Goal: Task Accomplishment & Management: Use online tool/utility

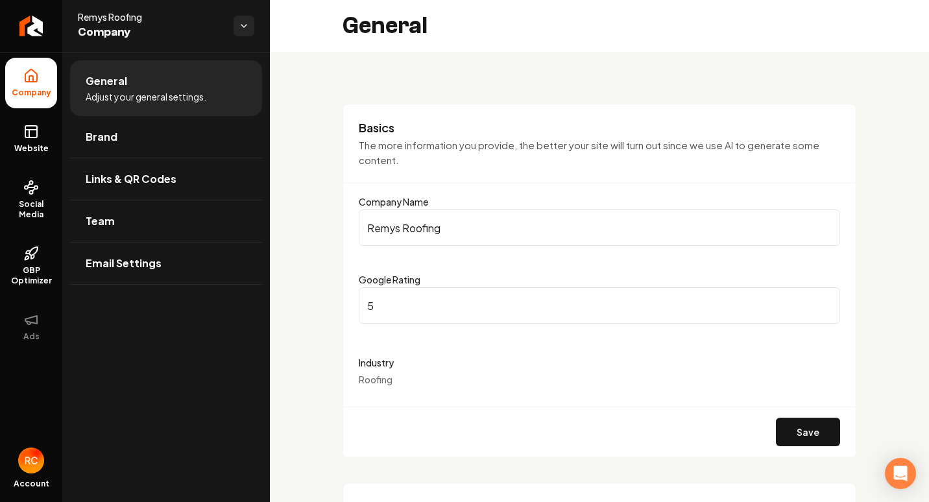
click at [45, 95] on span "Company" at bounding box center [31, 93] width 50 height 10
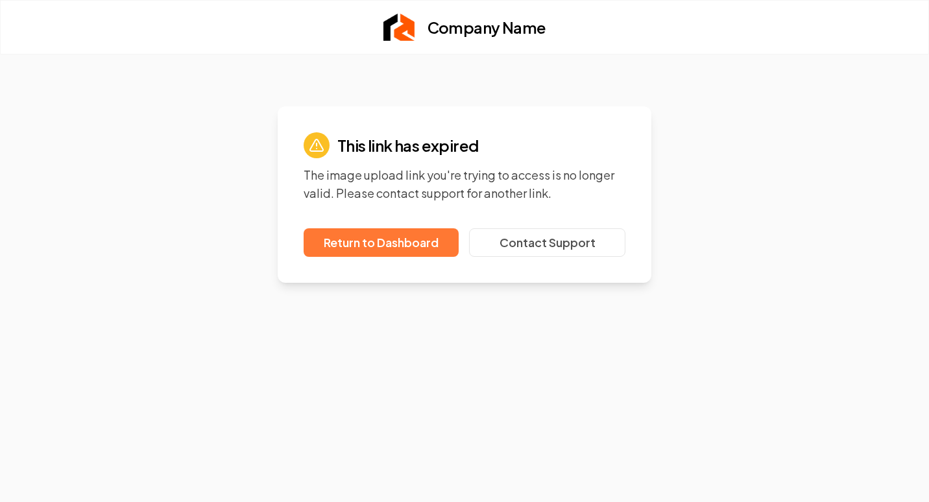
click at [422, 240] on link "Return to Dashboard" at bounding box center [381, 242] width 155 height 29
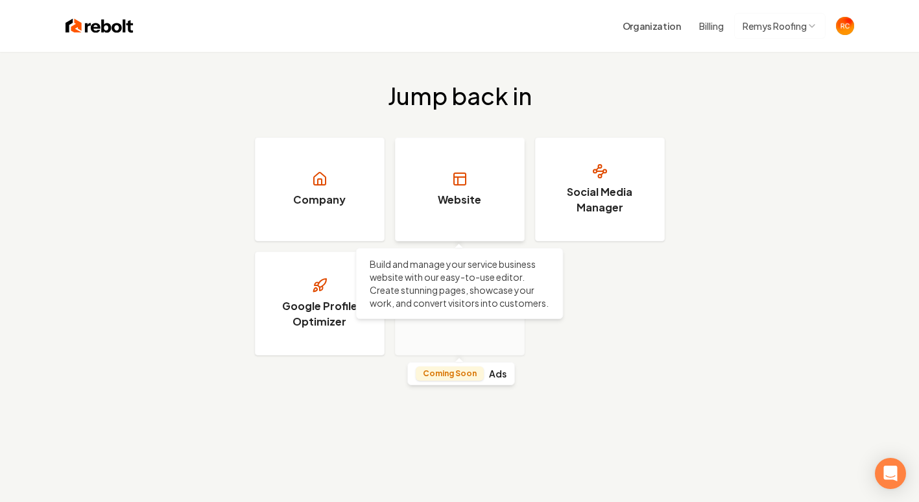
click at [456, 201] on h3 "Website" at bounding box center [459, 200] width 43 height 16
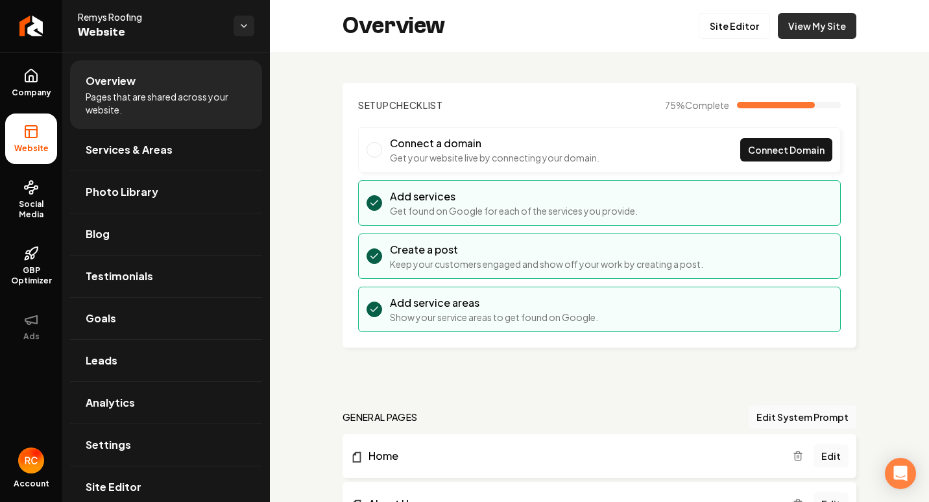
click at [796, 23] on link "View My Site" at bounding box center [817, 26] width 78 height 26
click at [729, 29] on link "Site Editor" at bounding box center [734, 26] width 71 height 26
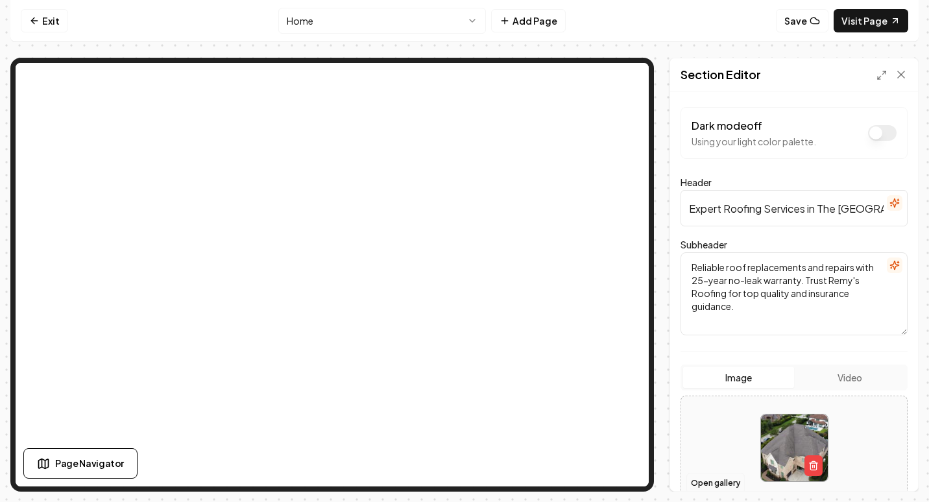
click at [707, 482] on button "Open gallery" at bounding box center [715, 483] width 58 height 21
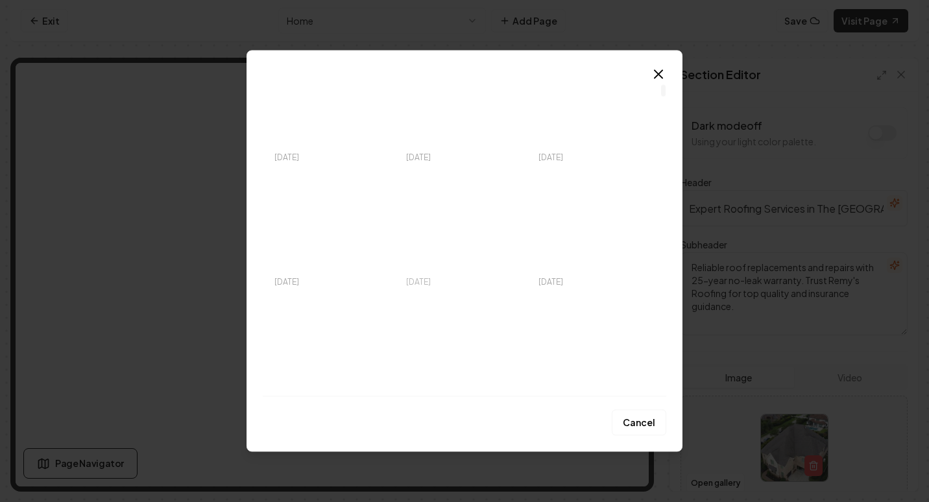
scroll to position [195, 0]
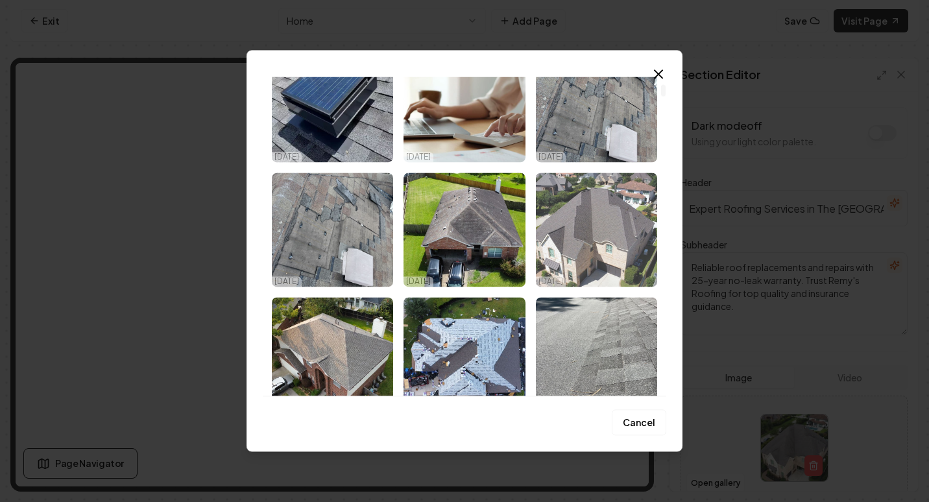
click at [581, 254] on img "Select image image_68dfe43d5c7cd75eb82f893a.jpg" at bounding box center [596, 230] width 121 height 114
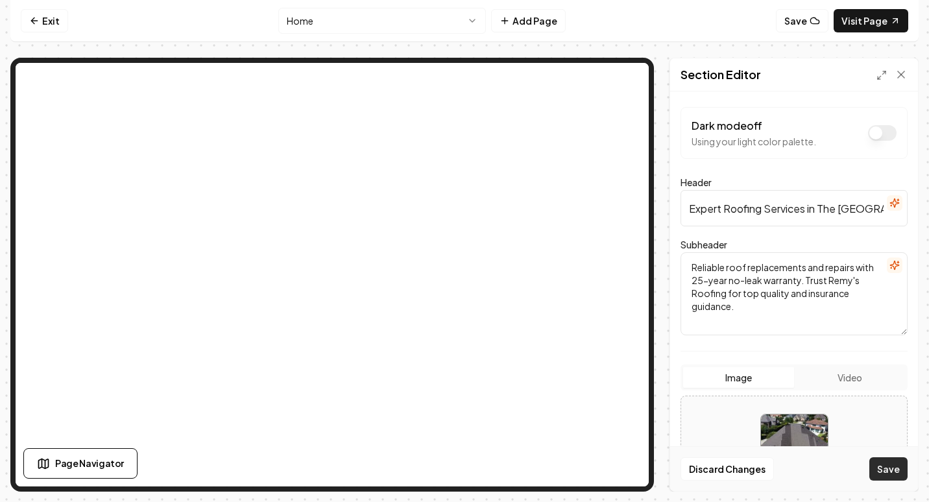
click at [897, 476] on button "Save" at bounding box center [888, 468] width 38 height 23
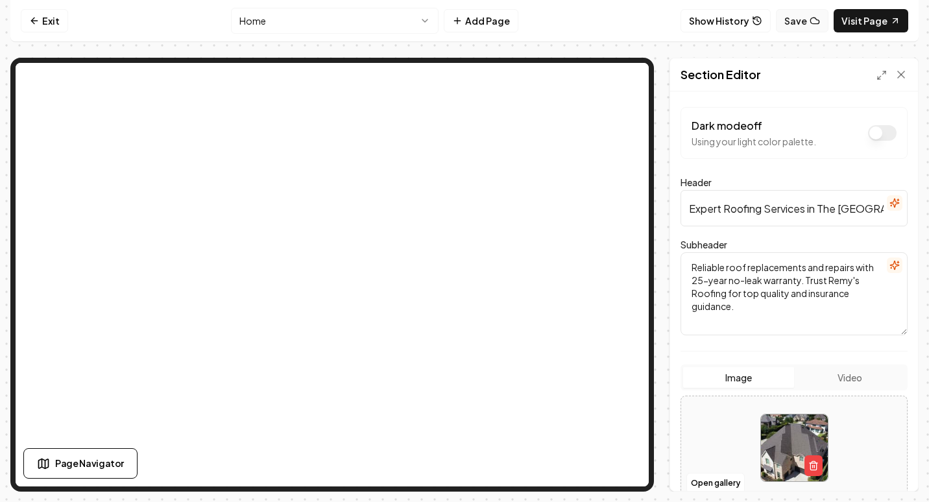
click at [825, 23] on button "Save" at bounding box center [802, 20] width 53 height 23
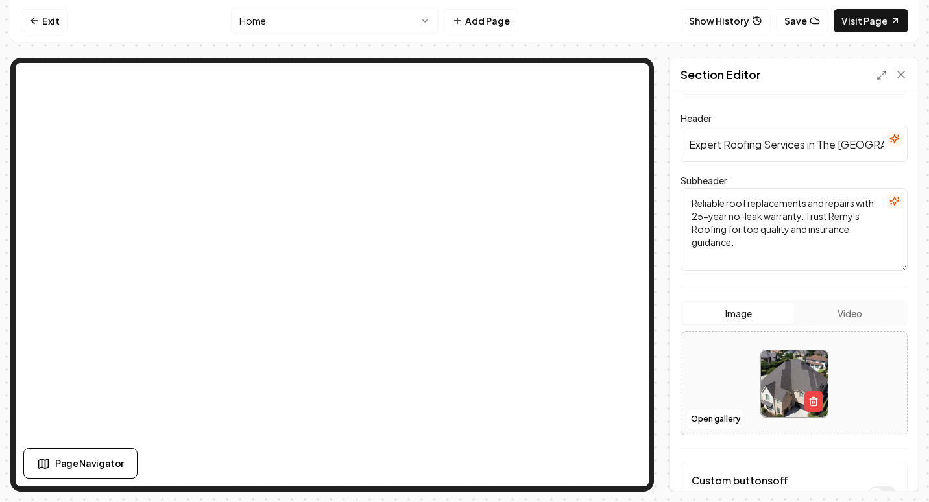
scroll to position [65, 0]
click at [718, 418] on button "Open gallery" at bounding box center [715, 418] width 58 height 21
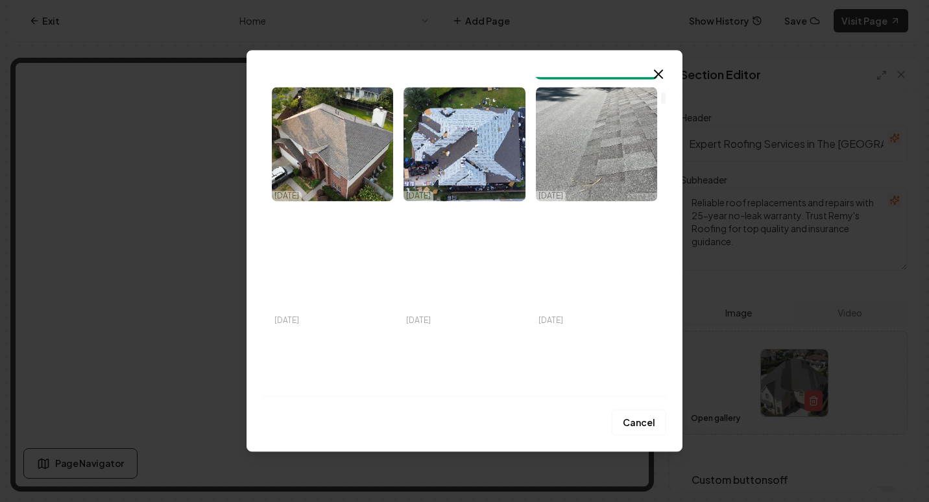
scroll to position [454, 0]
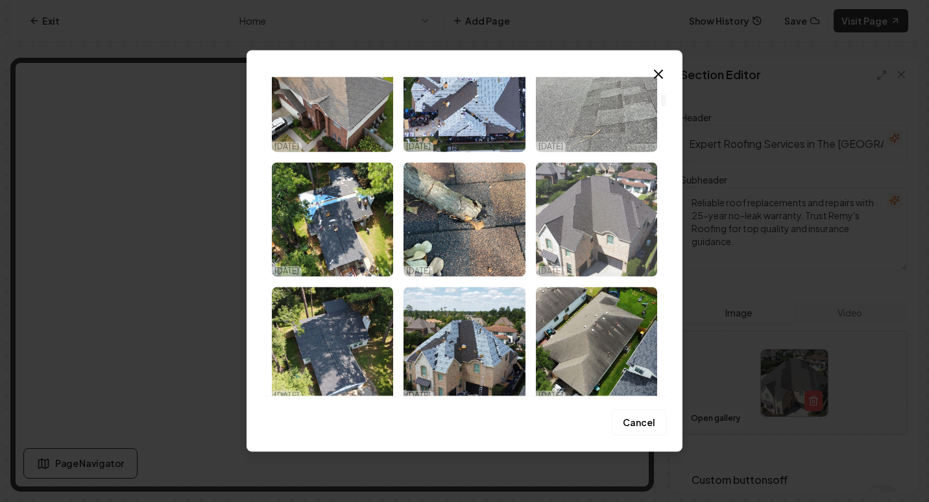
click at [610, 248] on img "Select image image_68dfe43d5c7cd75eb82f8a12.jpg" at bounding box center [596, 219] width 121 height 114
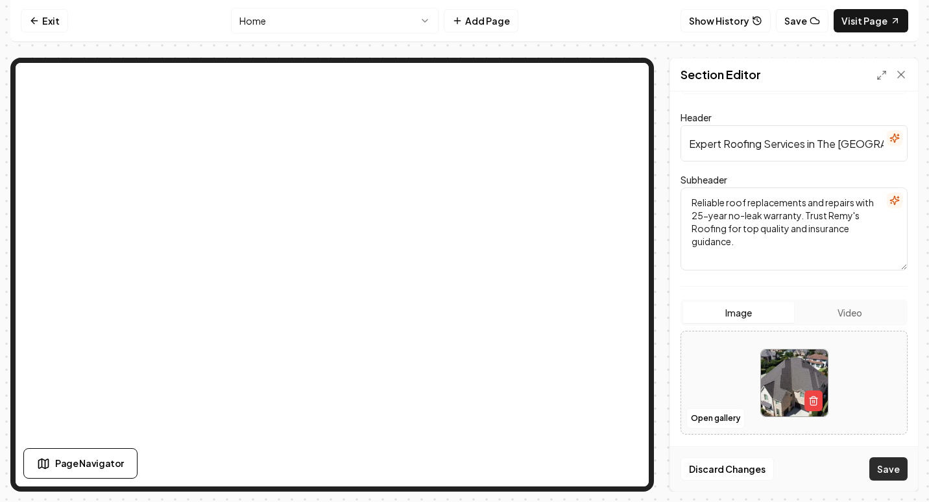
click at [897, 470] on button "Save" at bounding box center [888, 468] width 38 height 23
click at [728, 417] on button "Open gallery" at bounding box center [715, 418] width 58 height 21
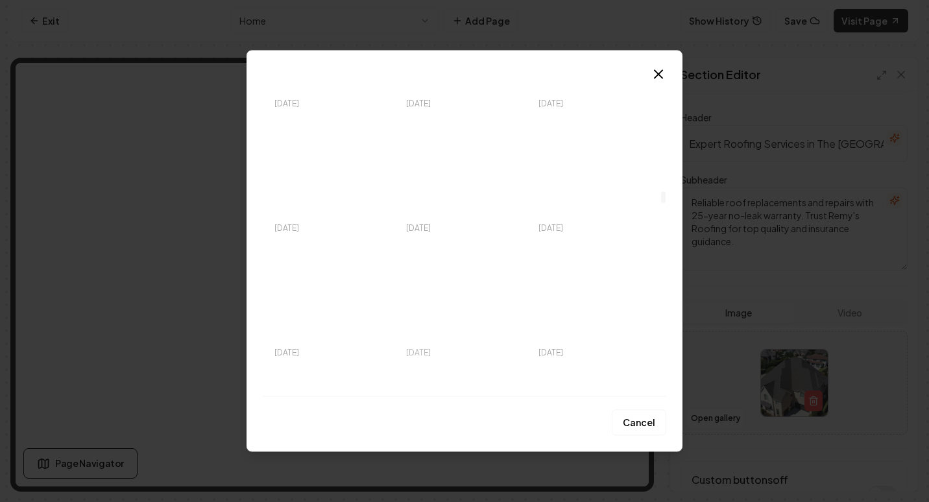
scroll to position [3114, 0]
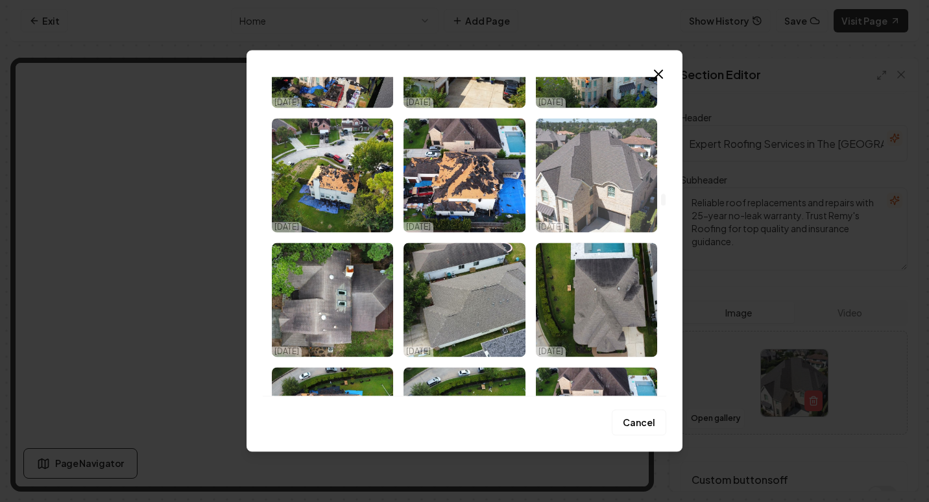
click at [591, 207] on img "Select image image_68dfe4395c7cd75eb82f6f8e.jpg" at bounding box center [596, 175] width 121 height 114
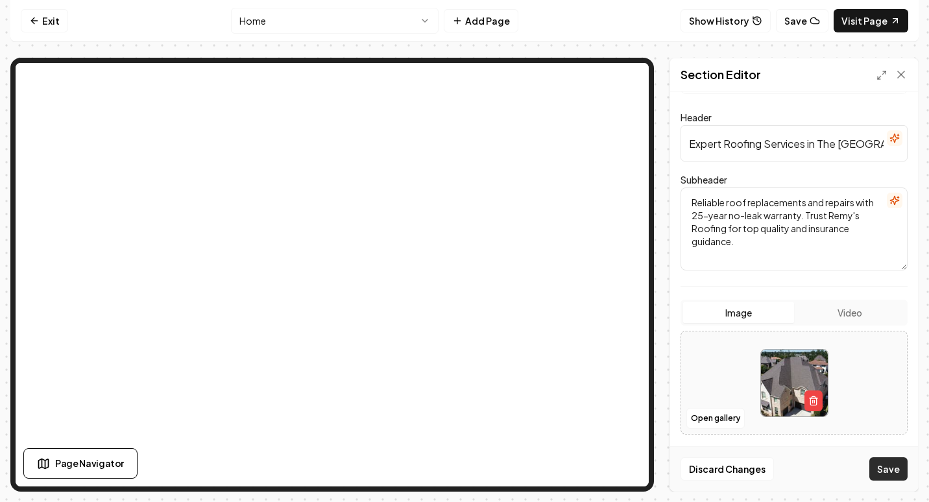
click at [902, 469] on button "Save" at bounding box center [888, 468] width 38 height 23
click at [715, 411] on button "Open gallery" at bounding box center [715, 418] width 58 height 21
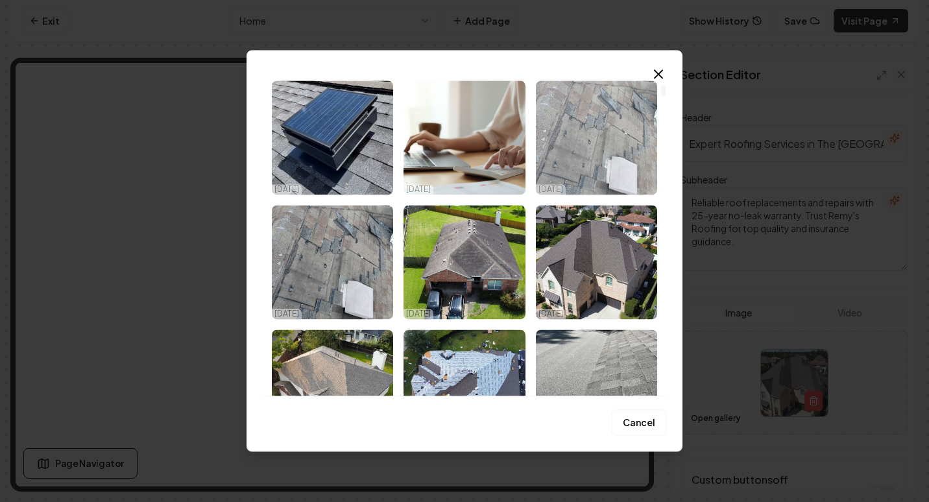
scroll to position [195, 0]
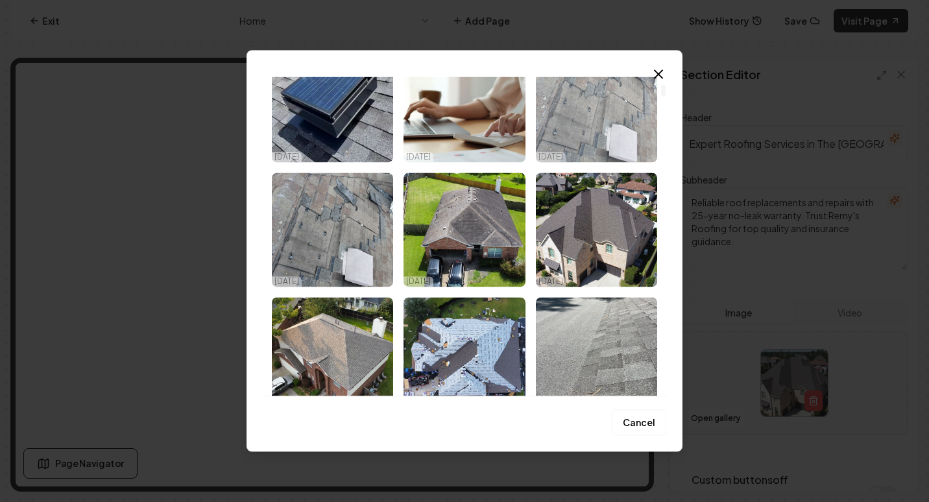
click at [583, 264] on img "Select image image_68dfe43d5c7cd75eb82f893a.jpg" at bounding box center [596, 230] width 121 height 114
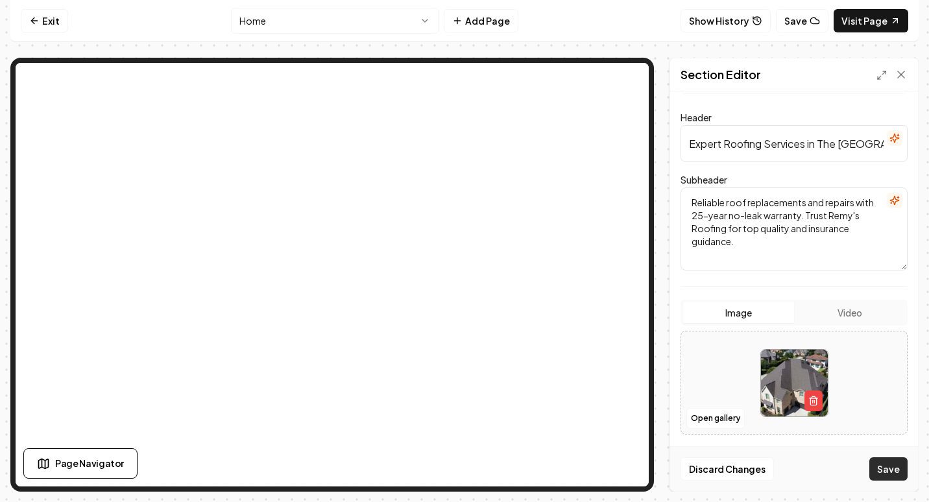
click at [889, 467] on button "Save" at bounding box center [888, 468] width 38 height 23
click at [820, 30] on button "Save" at bounding box center [802, 20] width 53 height 23
click at [761, 384] on img at bounding box center [794, 383] width 67 height 67
type input "**********"
click at [885, 464] on button "Save" at bounding box center [888, 468] width 38 height 23
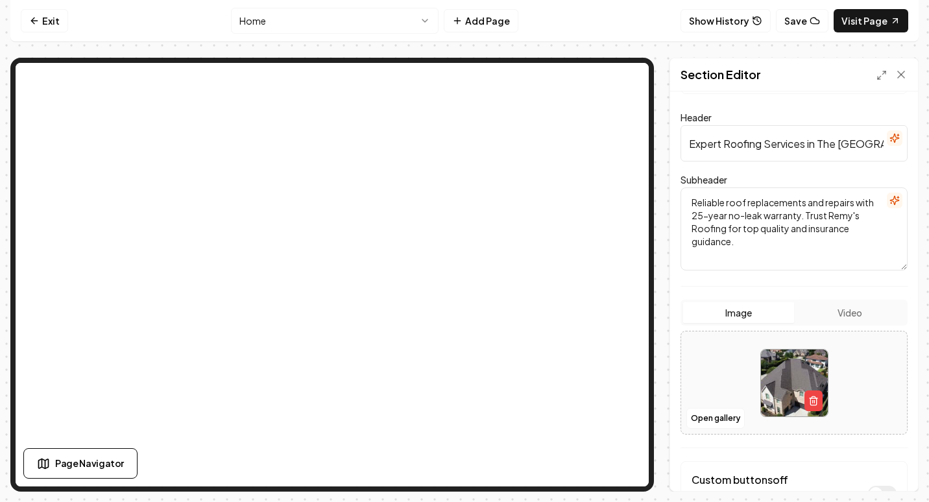
drag, startPoint x: 517, startPoint y: 77, endPoint x: 183, endPoint y: 15, distance: 339.9
click at [183, 15] on nav "Exit Home Add Page Show History Save Visit Page" at bounding box center [464, 21] width 908 height 42
click at [797, 18] on button "Save" at bounding box center [802, 20] width 53 height 23
click at [47, 19] on link "Exit" at bounding box center [44, 20] width 47 height 23
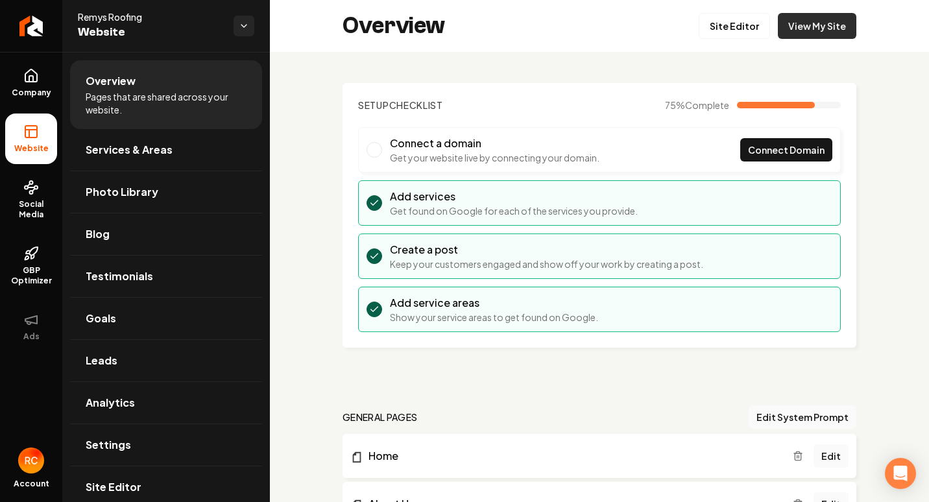
click at [830, 30] on link "View My Site" at bounding box center [817, 26] width 78 height 26
click at [740, 21] on link "Site Editor" at bounding box center [734, 26] width 71 height 26
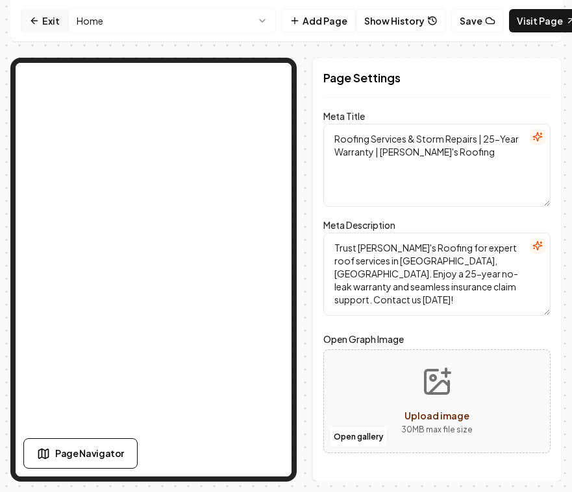
click at [36, 17] on icon at bounding box center [34, 21] width 10 height 10
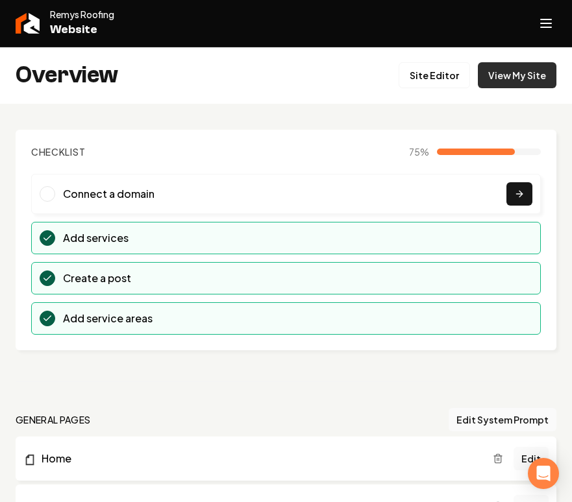
click at [514, 78] on link "View My Site" at bounding box center [516, 75] width 78 height 26
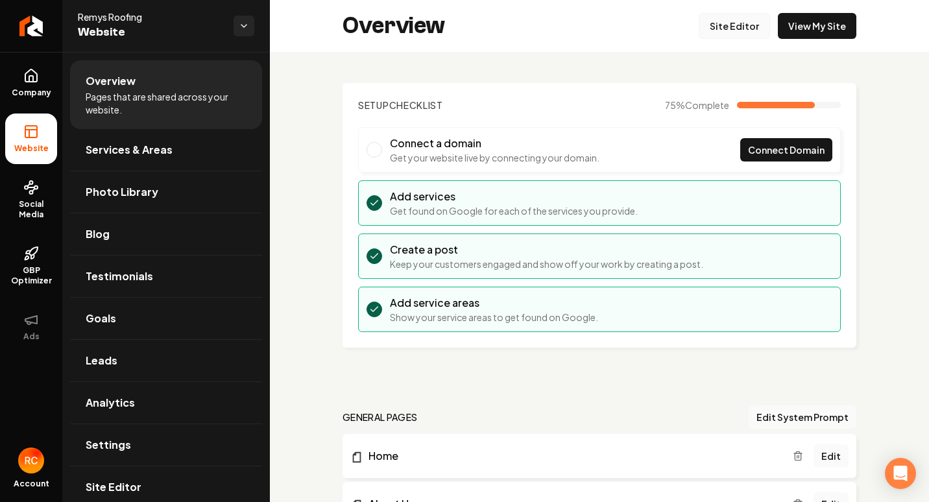
click at [745, 28] on link "Site Editor" at bounding box center [734, 26] width 71 height 26
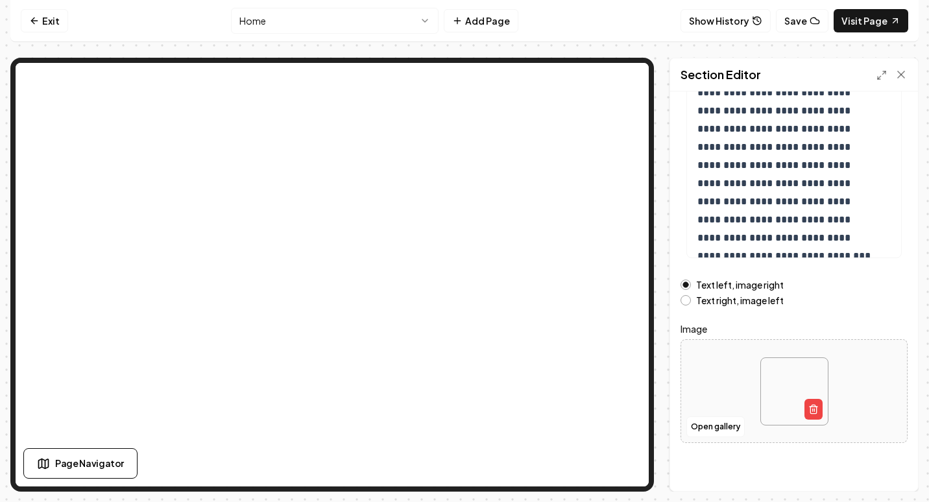
scroll to position [198, 0]
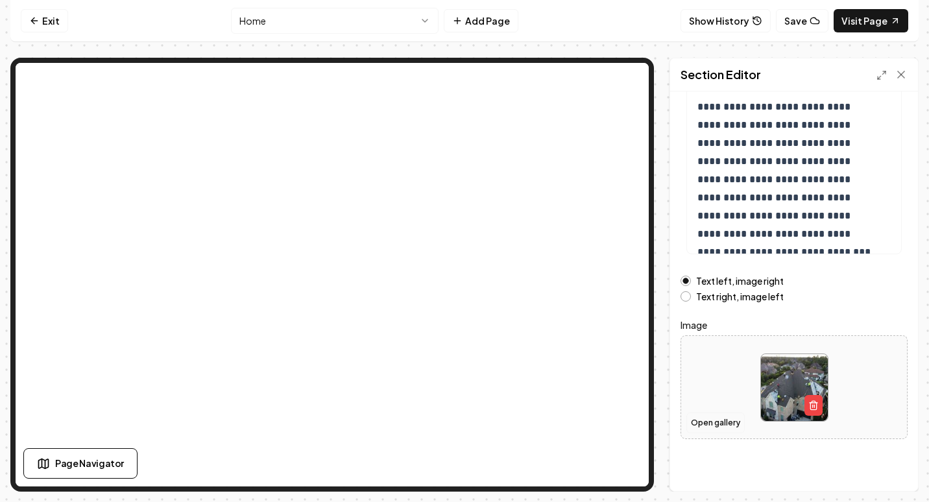
click at [726, 422] on button "Open gallery" at bounding box center [715, 423] width 58 height 21
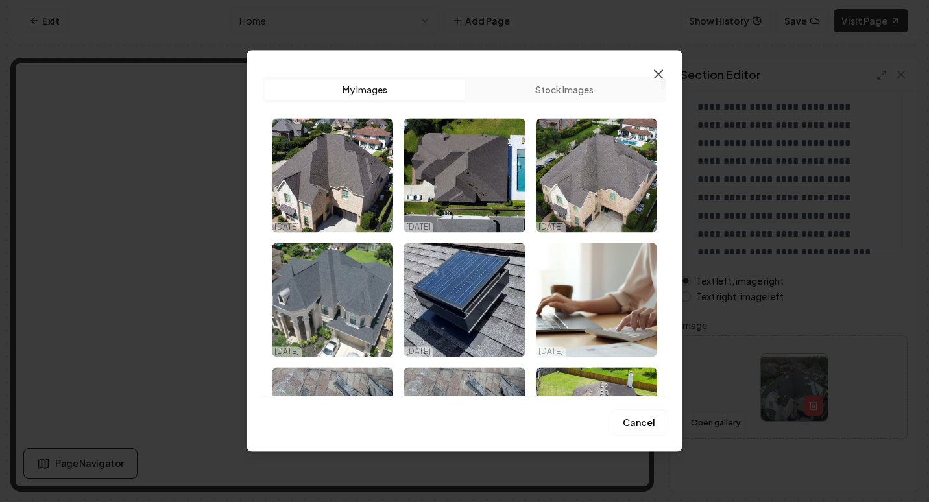
click at [660, 76] on icon "button" at bounding box center [659, 74] width 8 height 8
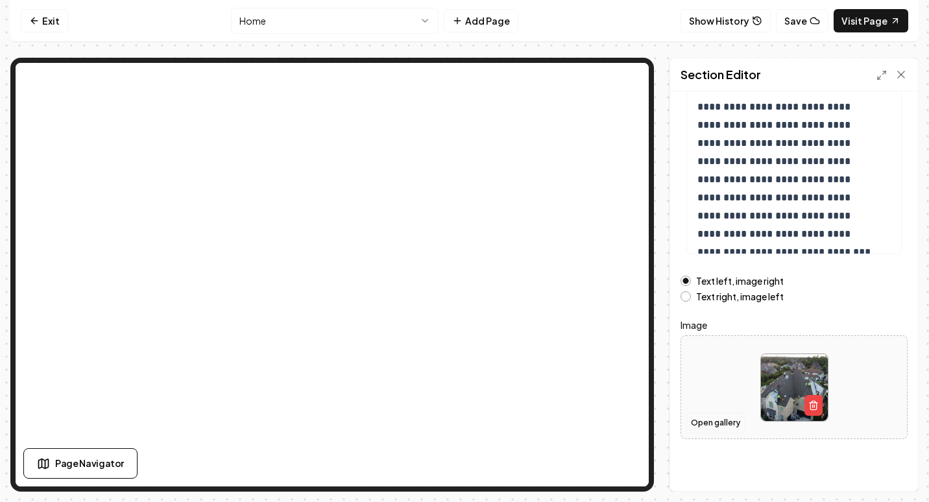
click at [718, 423] on button "Open gallery" at bounding box center [715, 423] width 58 height 21
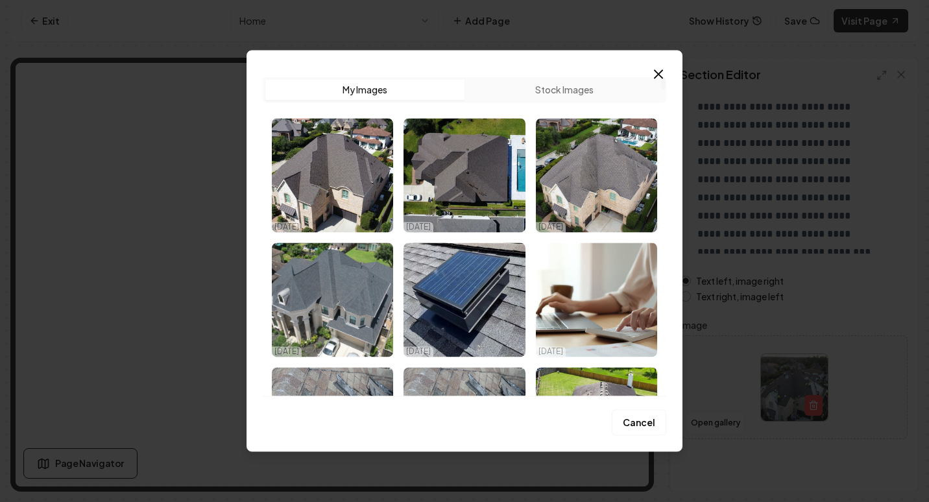
click at [442, 90] on button "My Images" at bounding box center [364, 89] width 199 height 21
click at [663, 75] on icon "button" at bounding box center [659, 74] width 16 height 16
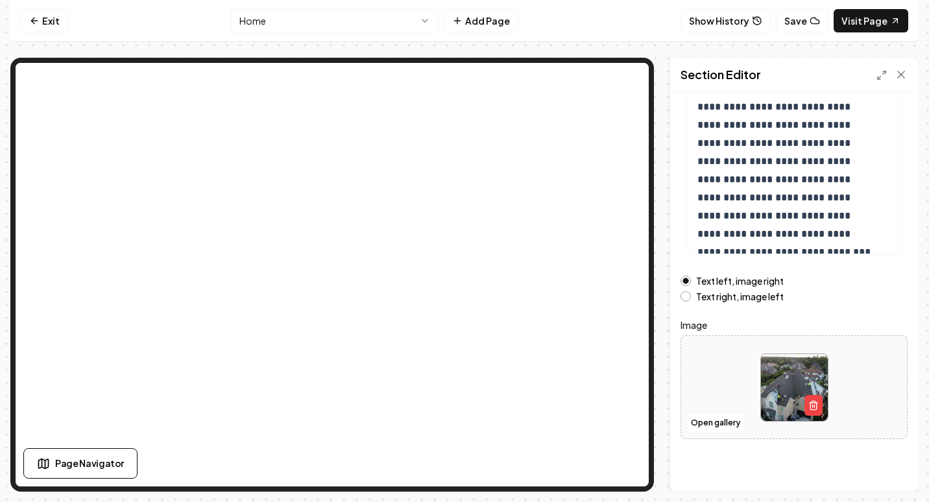
click at [790, 370] on img at bounding box center [794, 387] width 67 height 67
type input "**********"
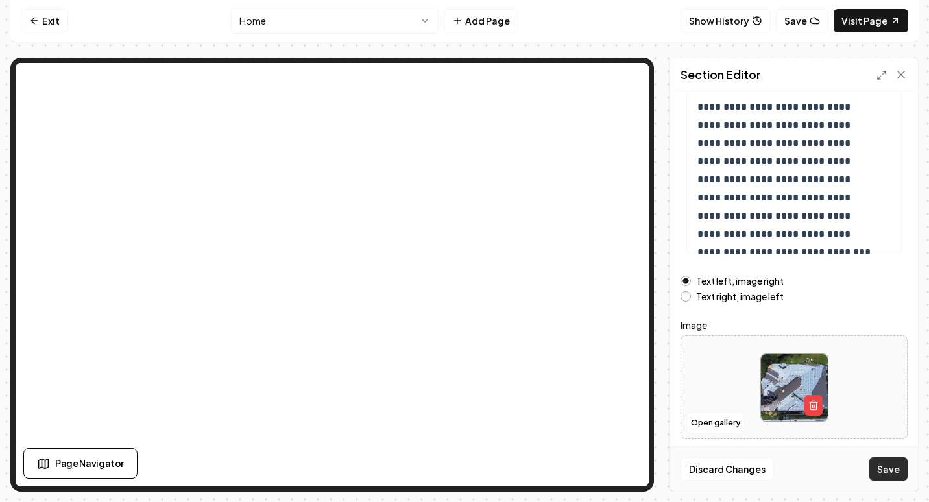
click at [884, 463] on button "Save" at bounding box center [888, 468] width 38 height 23
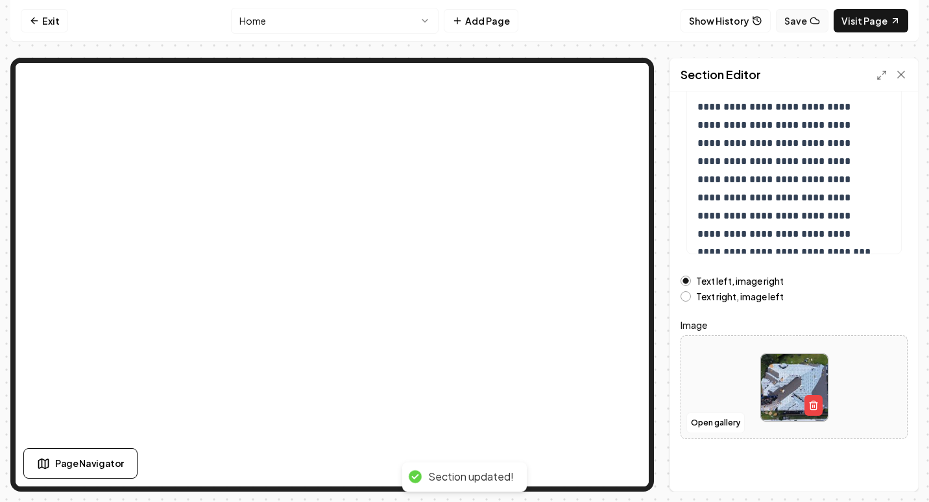
click at [819, 30] on button "Save" at bounding box center [802, 20] width 53 height 23
click at [283, 25] on html "**********" at bounding box center [464, 251] width 929 height 502
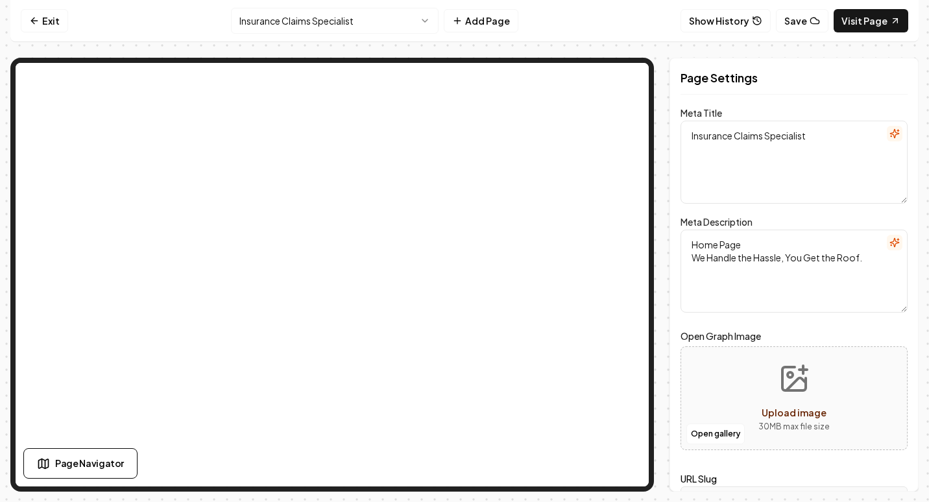
click at [317, 11] on html "Computer Required This feature is only available on a computer. Please switch t…" at bounding box center [464, 251] width 929 height 502
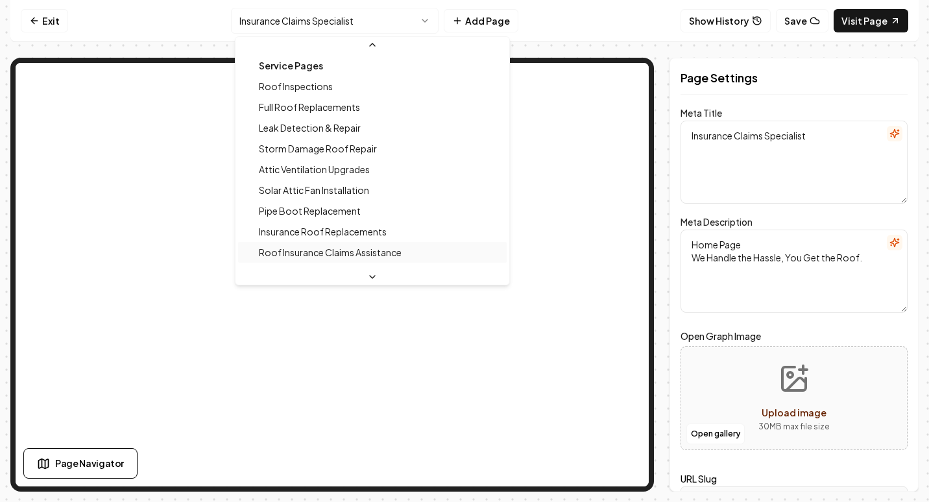
scroll to position [187, 0]
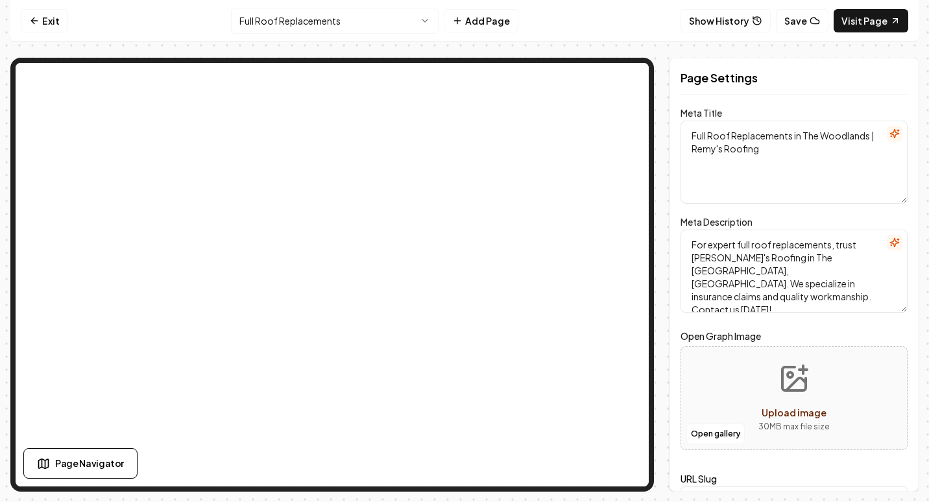
click at [352, 19] on html "Computer Required This feature is only available on a computer. Please switch t…" at bounding box center [464, 251] width 929 height 502
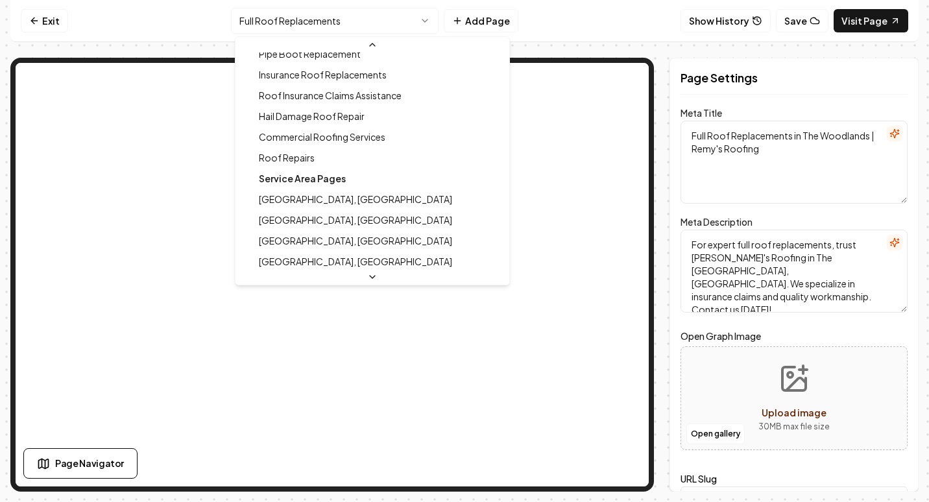
scroll to position [324, 0]
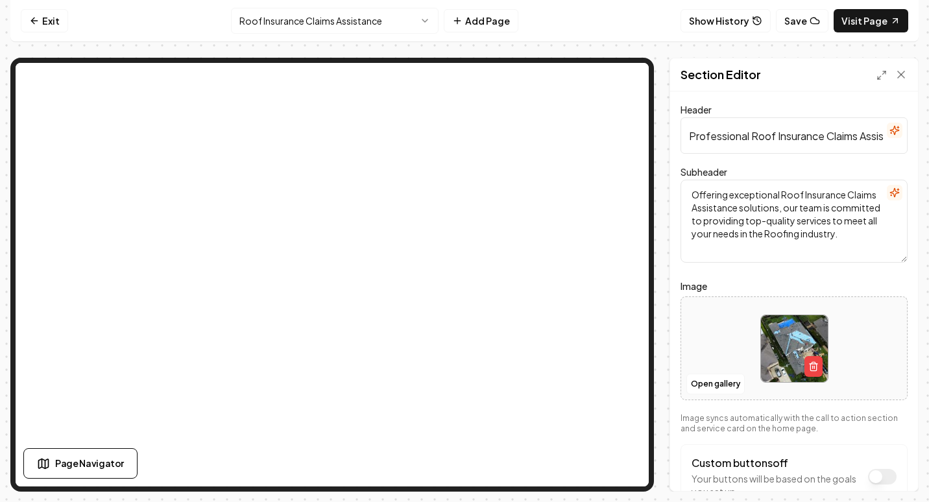
click at [761, 350] on img at bounding box center [794, 348] width 67 height 67
type input "**********"
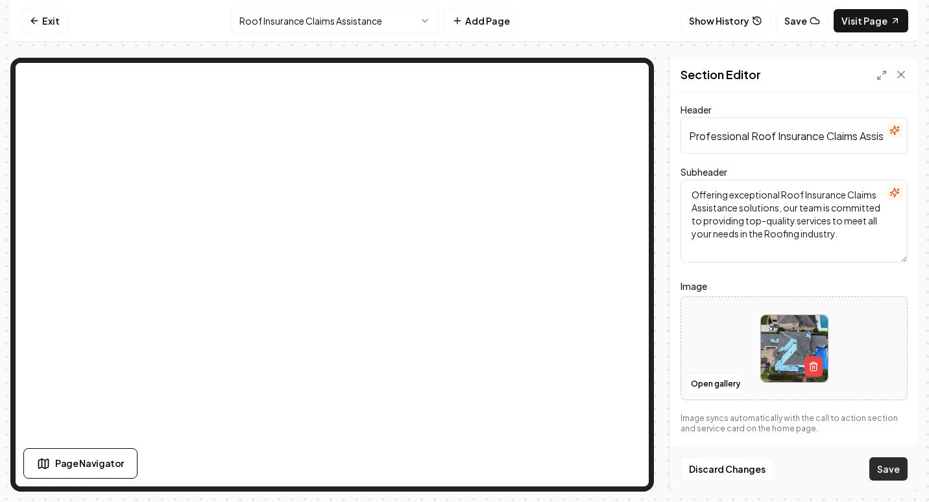
click at [903, 471] on button "Save" at bounding box center [888, 468] width 38 height 23
click at [806, 24] on button "Save" at bounding box center [802, 20] width 53 height 23
click at [813, 18] on icon at bounding box center [815, 21] width 10 height 10
click at [321, 26] on html "Computer Required This feature is only available on a computer. Please switch t…" at bounding box center [464, 251] width 929 height 502
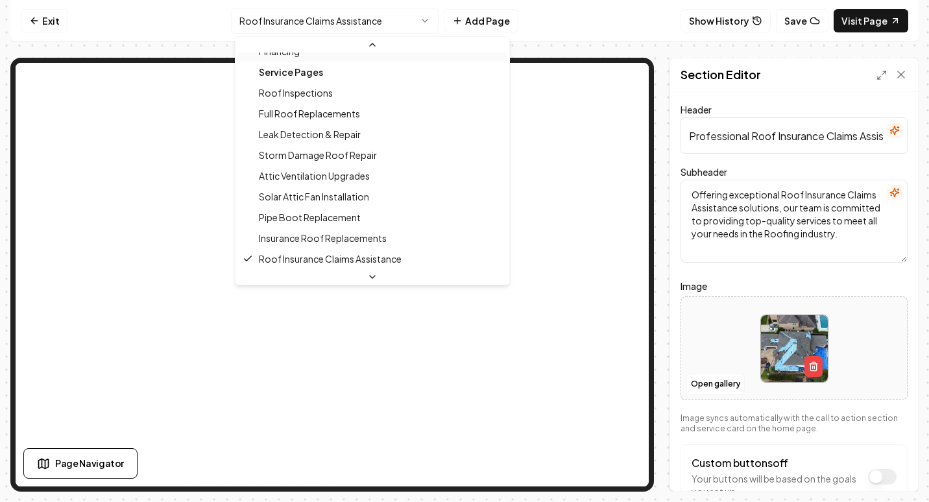
scroll to position [139, 0]
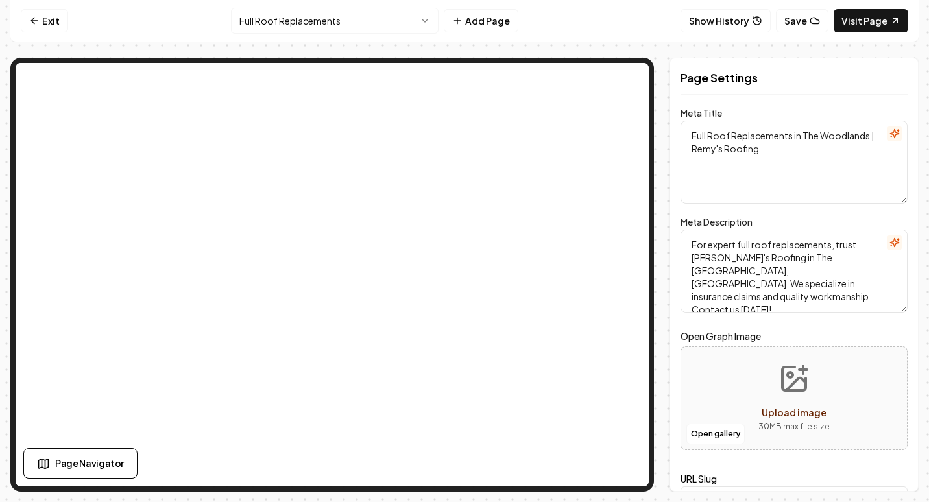
click at [804, 402] on button "Upload image 30 MB max file size" at bounding box center [794, 398] width 92 height 91
type input "**********"
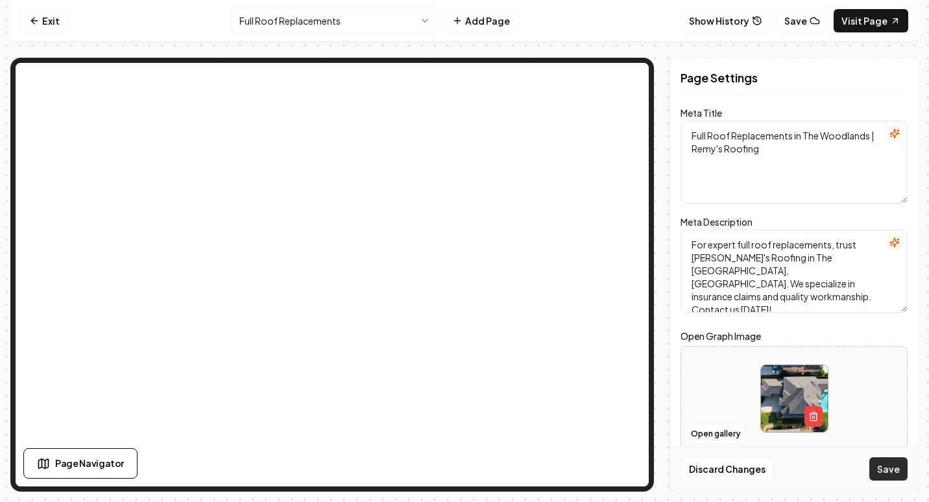
click at [897, 468] on button "Save" at bounding box center [888, 468] width 38 height 23
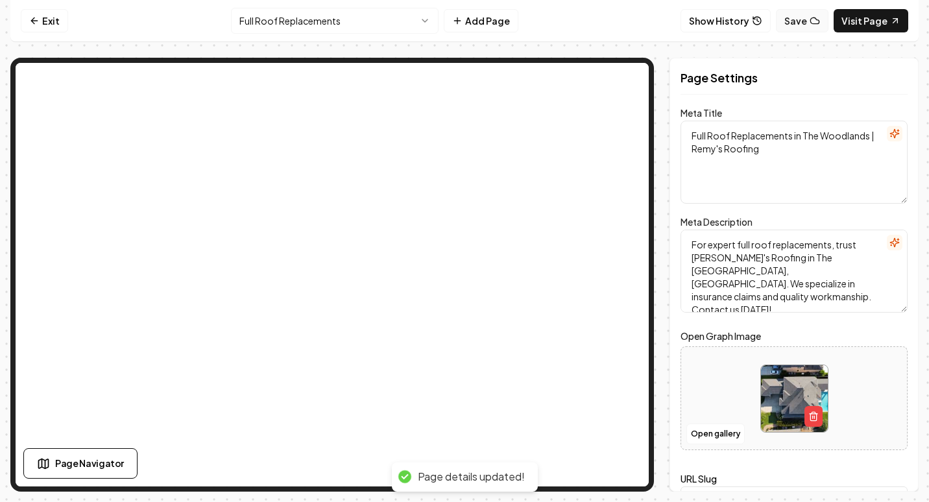
click at [800, 23] on button "Save" at bounding box center [802, 20] width 53 height 23
click at [797, 14] on button "Save" at bounding box center [802, 20] width 53 height 23
click at [391, 19] on html "Computer Required This feature is only available on a computer. Please switch t…" at bounding box center [464, 251] width 929 height 502
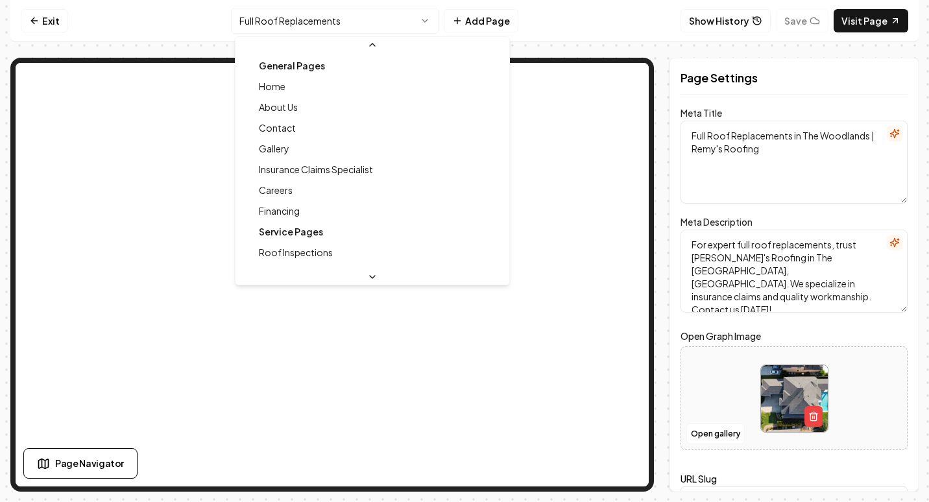
scroll to position [222, 0]
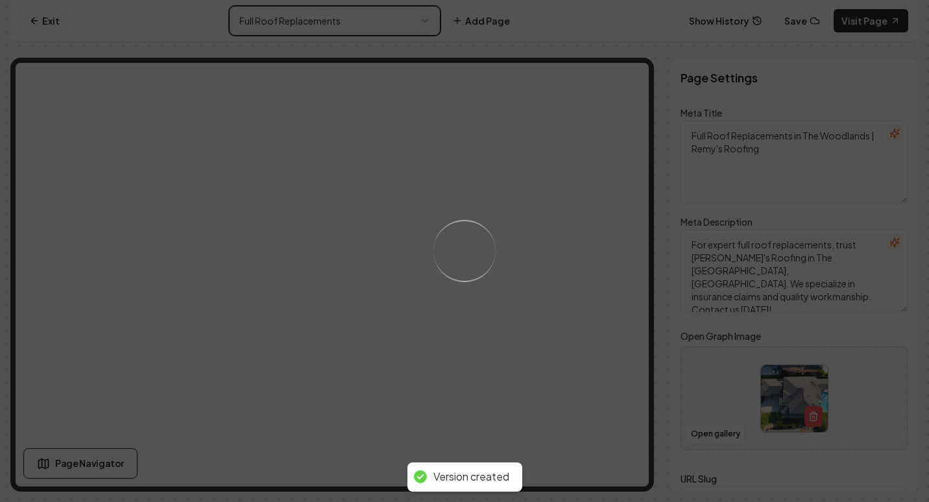
type textarea "Roof Insurance Claims Help | Expert Assistance – Remy’s Roofing"
type textarea "Need help with roof insurance claims in The Woodlands, TX? Remy's Roofing simpl…"
type input "roof-insurance-claims-assistance"
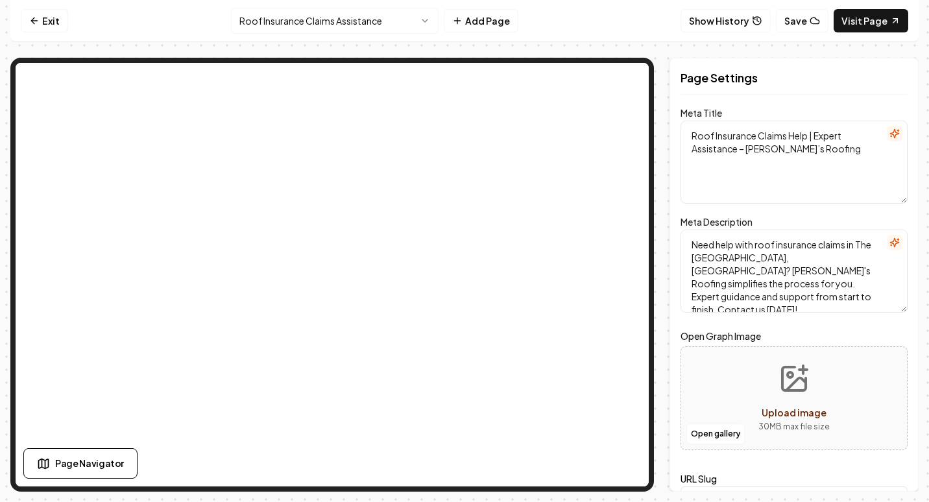
click at [353, 17] on html "Computer Required This feature is only available on a computer. Please switch t…" at bounding box center [464, 251] width 929 height 502
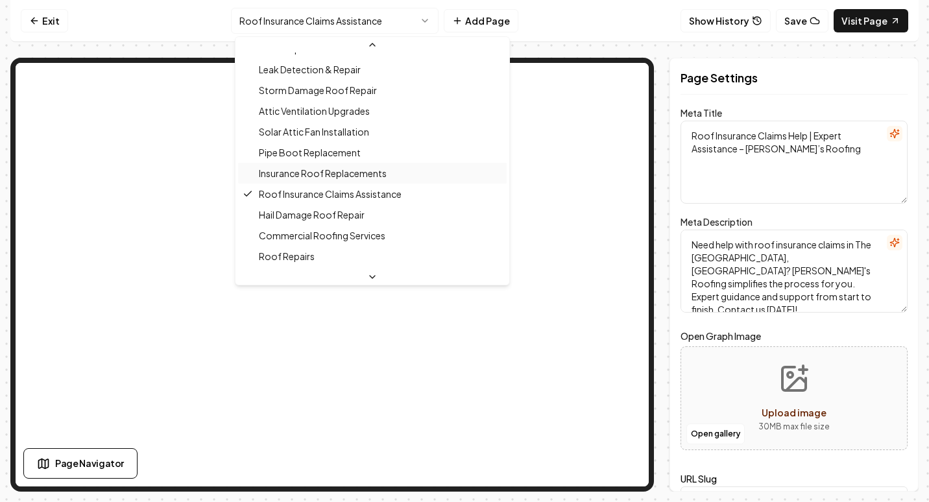
scroll to position [269, 0]
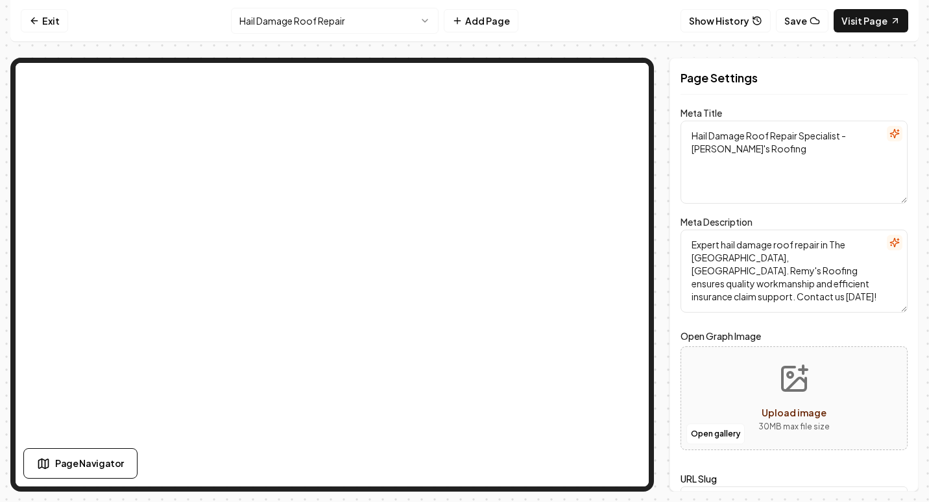
click at [349, 31] on html "Computer Required This feature is only available on a computer. Please switch t…" at bounding box center [464, 251] width 929 height 502
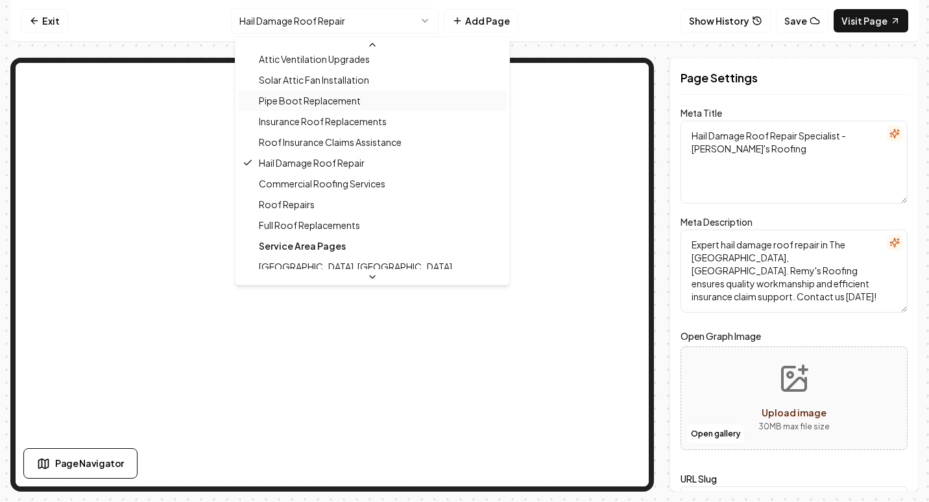
scroll to position [191, 0]
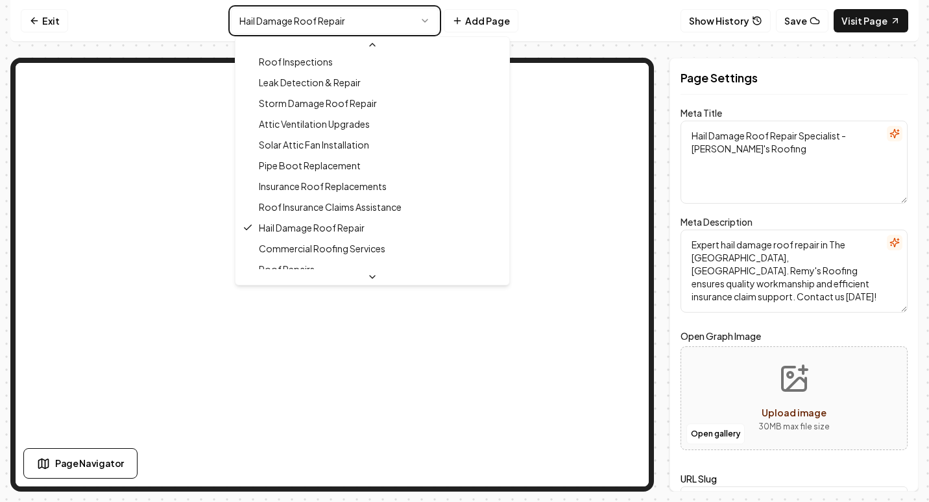
type textarea "Roof Insurance Claims Help | Expert Assistance – Remy’s Roofing"
type textarea "Need help with roof insurance claims in The Woodlands, TX? Remy's Roofing simpl…"
type input "roof-insurance-claims-assistance"
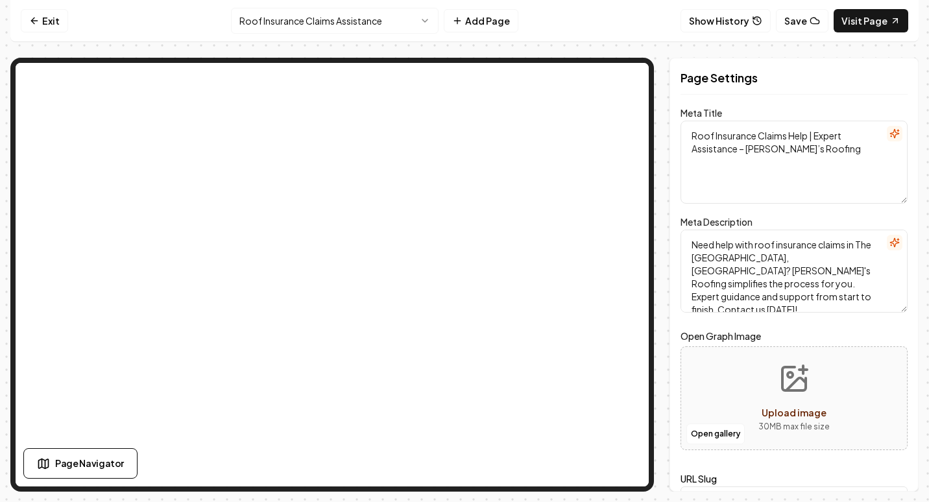
click at [377, 16] on html "Computer Required This feature is only available on a computer. Please switch t…" at bounding box center [464, 251] width 929 height 502
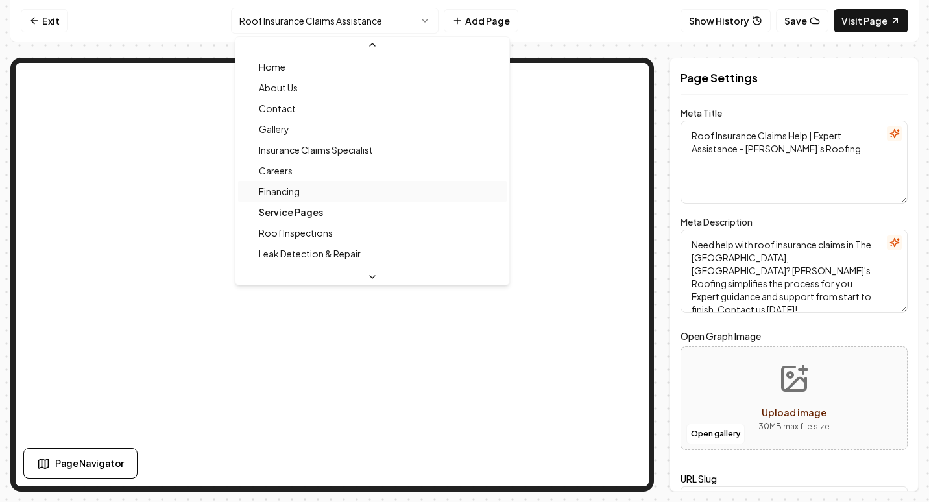
scroll to position [9, 0]
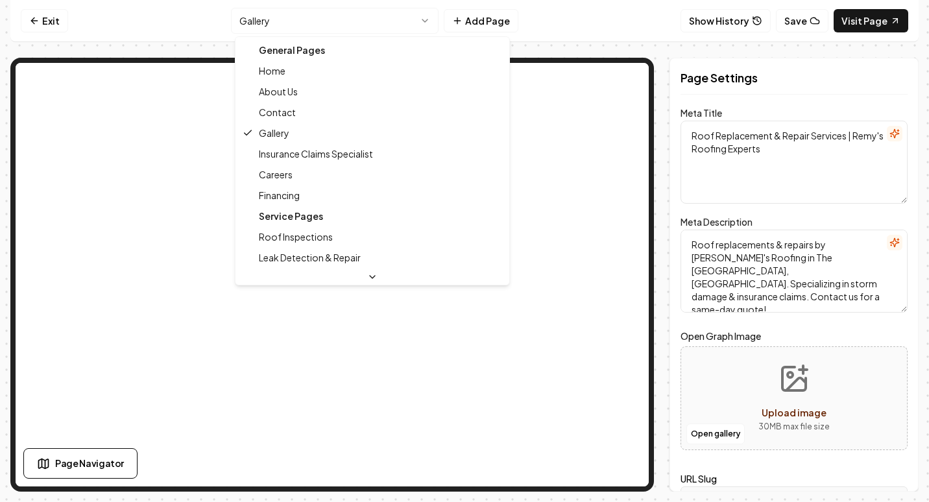
click at [334, 17] on html "Computer Required This feature is only available on a computer. Please switch t…" at bounding box center [464, 251] width 929 height 502
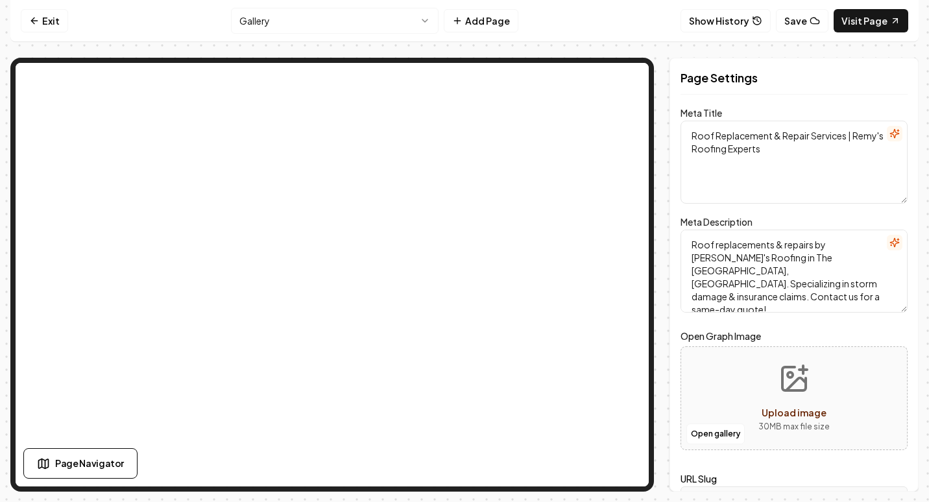
click at [412, 34] on nav "Exit Gallery Add Page Show History Save Visit Page" at bounding box center [464, 21] width 908 height 42
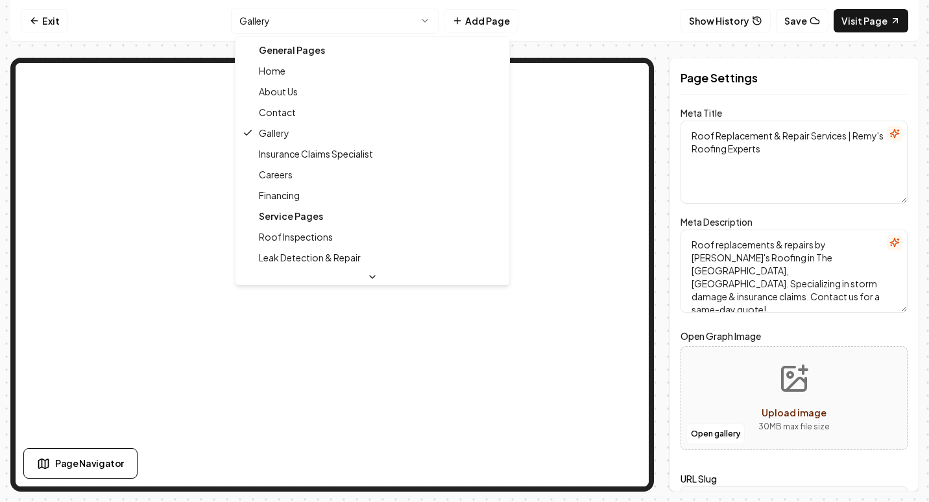
click at [411, 27] on html "Computer Required This feature is only available on a computer. Please switch t…" at bounding box center [464, 251] width 929 height 502
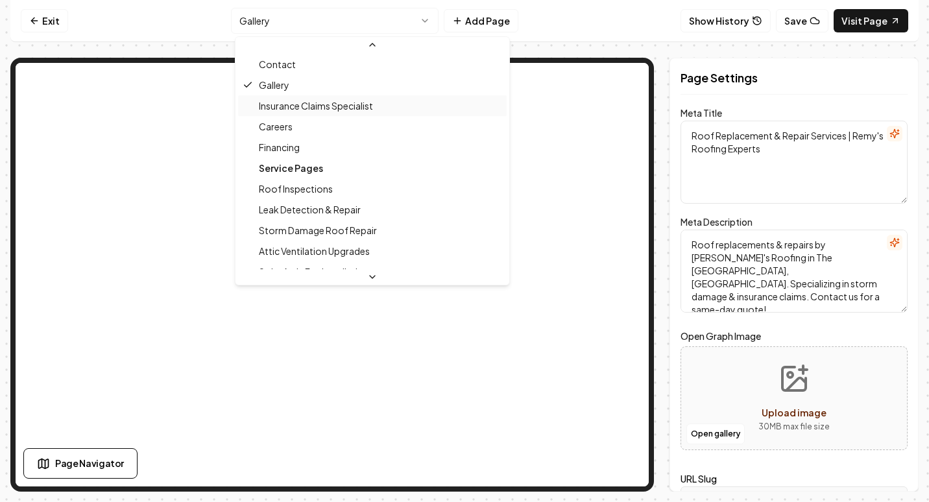
scroll to position [65, 0]
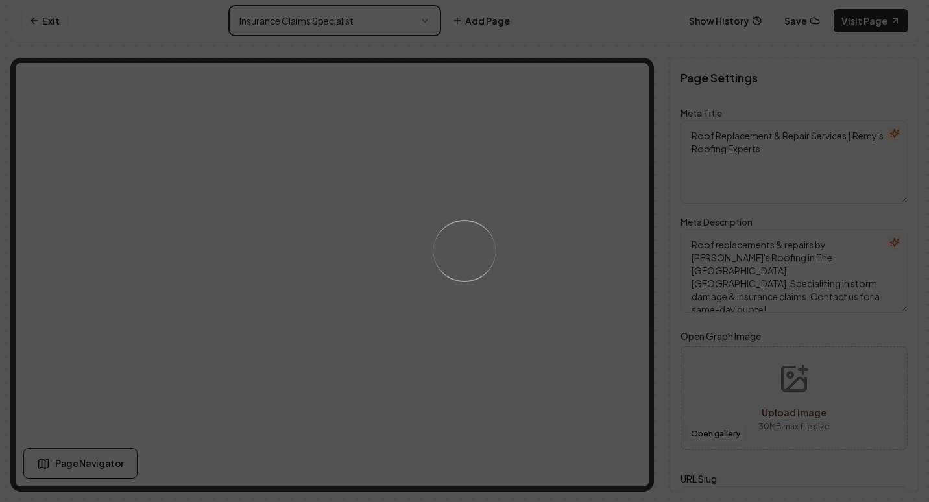
type textarea "Insurance Claims Specialist"
type textarea "Home Page We Handle the Hassle, You Get the Roof."
type input "insurance-claims-specialist"
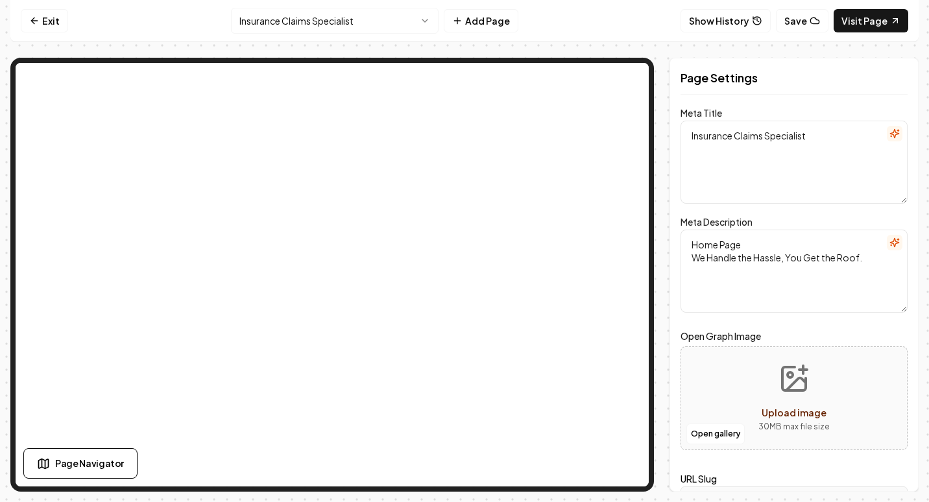
click at [391, 24] on html "Computer Required This feature is only available on a computer. Please switch t…" at bounding box center [464, 251] width 929 height 502
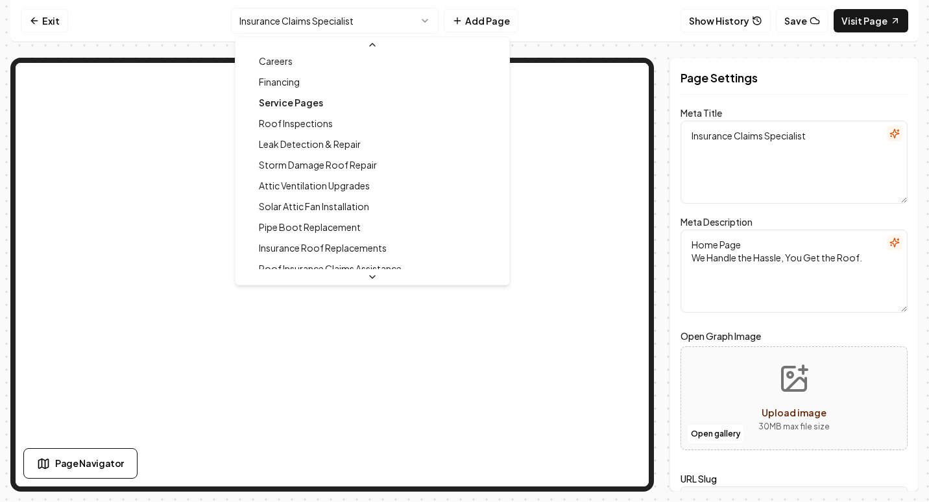
scroll to position [130, 0]
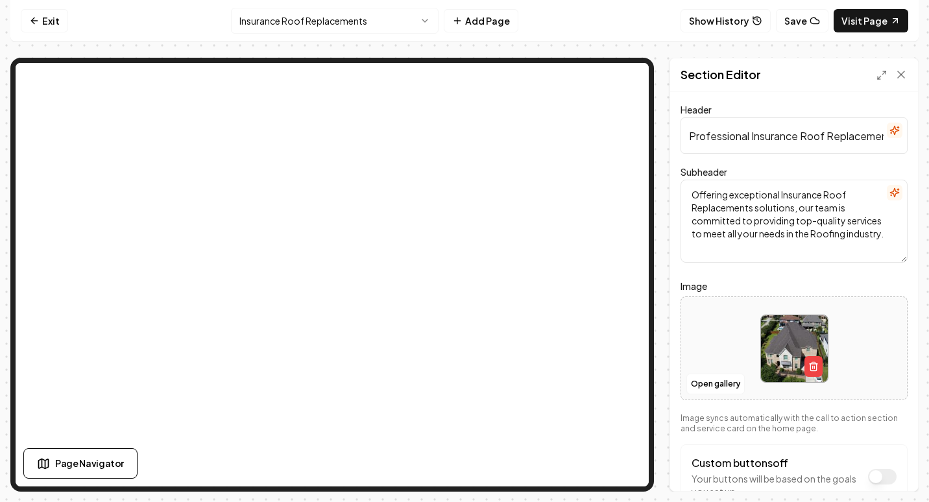
click at [725, 339] on div at bounding box center [794, 348] width 226 height 89
type input "**********"
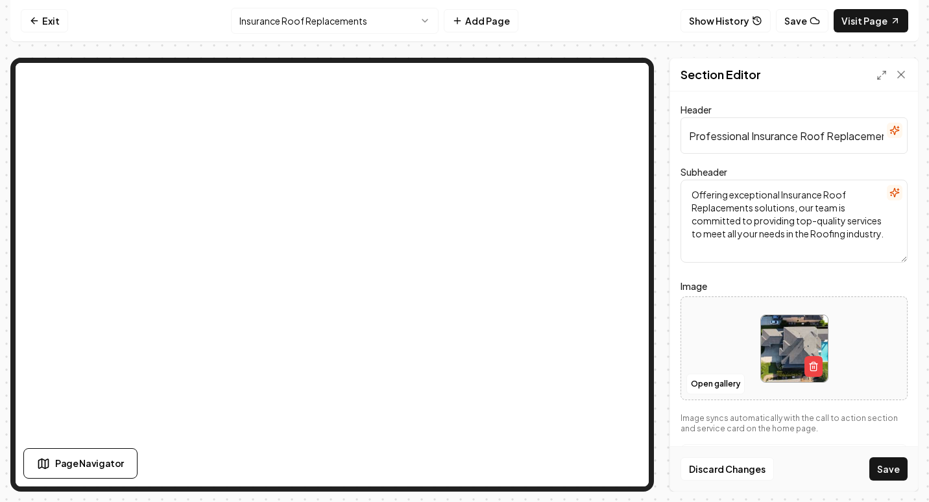
click at [740, 321] on div at bounding box center [794, 348] width 226 height 89
click at [725, 346] on div at bounding box center [794, 348] width 226 height 89
type input "**********"
click at [886, 467] on button "Save" at bounding box center [888, 468] width 38 height 23
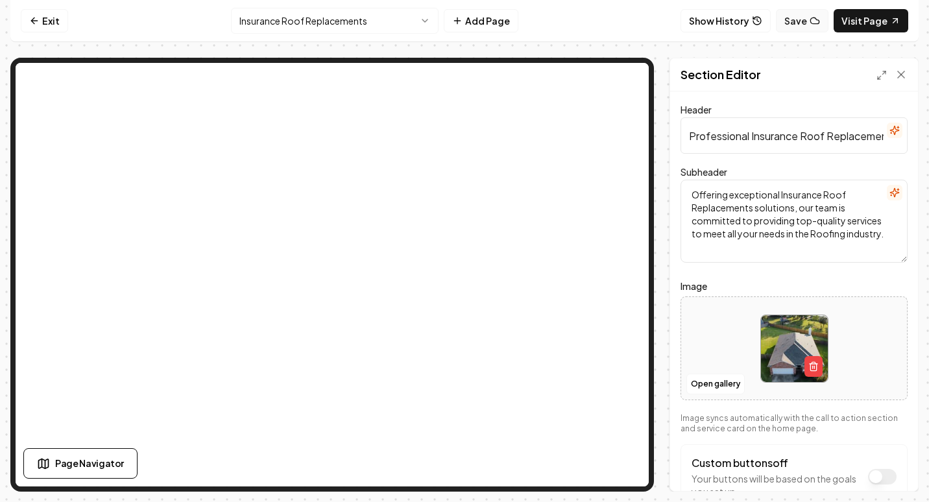
click at [790, 20] on button "Save" at bounding box center [802, 20] width 53 height 23
click at [370, 19] on html "Computer Required This feature is only available on a computer. Please switch t…" at bounding box center [464, 251] width 929 height 502
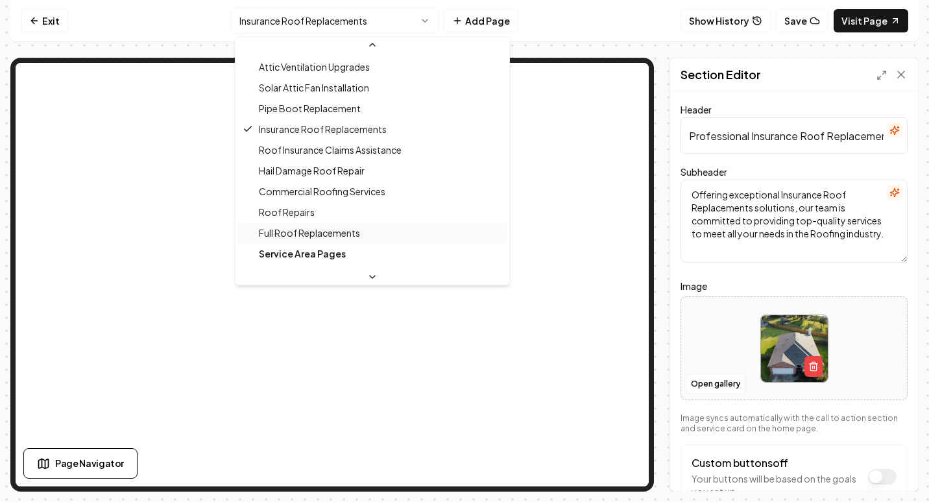
scroll to position [248, 0]
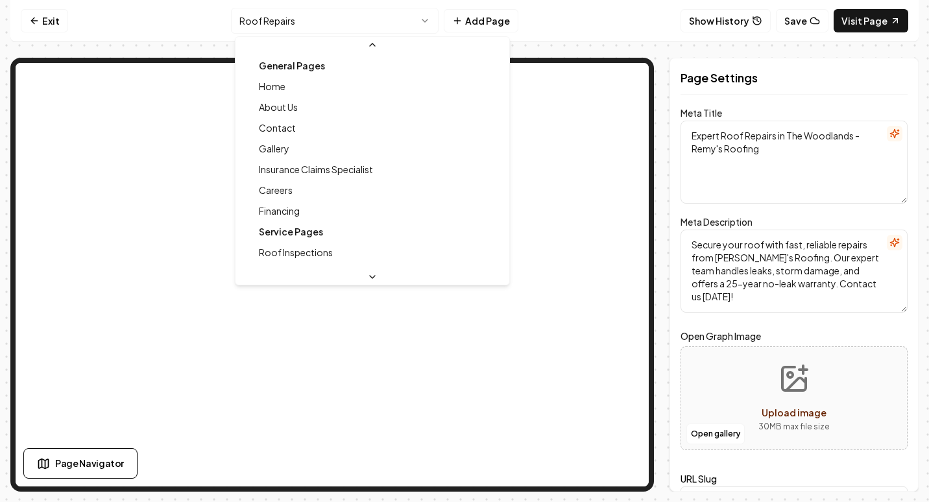
click at [332, 19] on html "Computer Required This feature is only available on a computer. Please switch t…" at bounding box center [464, 251] width 929 height 502
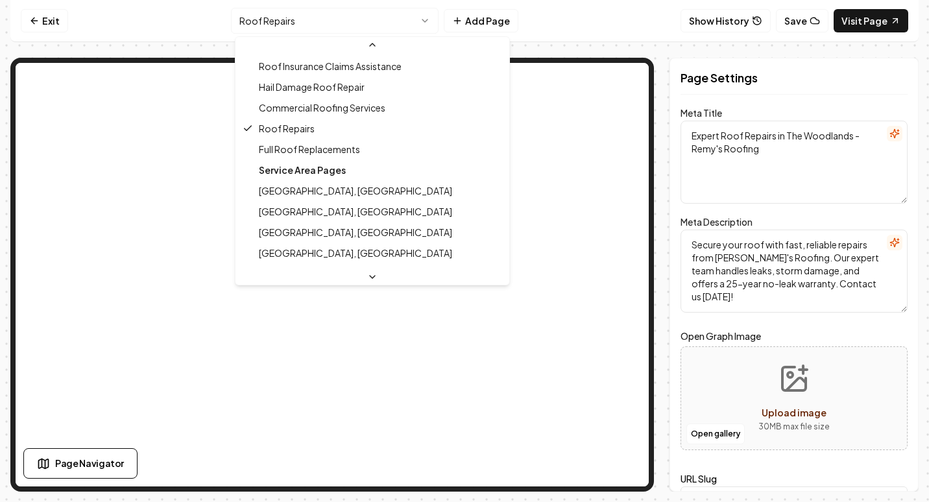
scroll to position [331, 0]
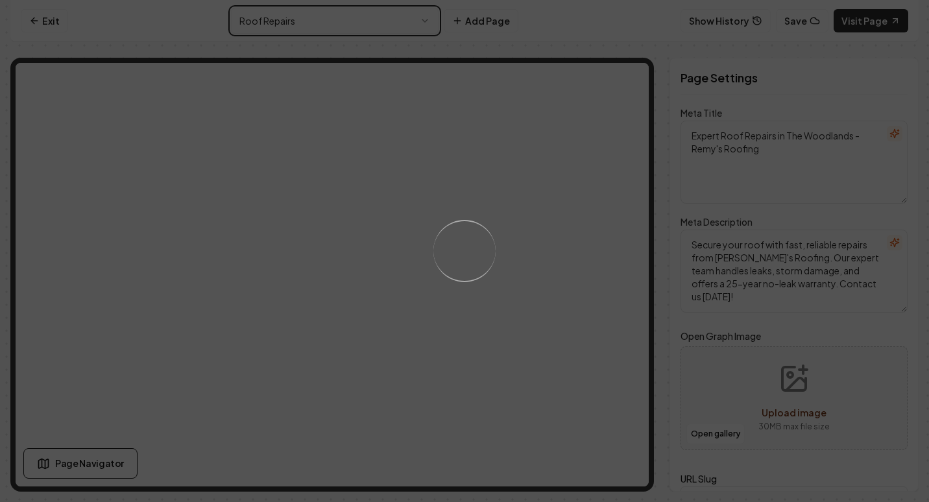
type textarea "Full Roof Replacements in The Woodlands | Remy's Roofing"
type textarea "For expert full roof replacements, trust Remy's Roofing in The Woodlands, TX. W…"
type input "full-roof-replacements"
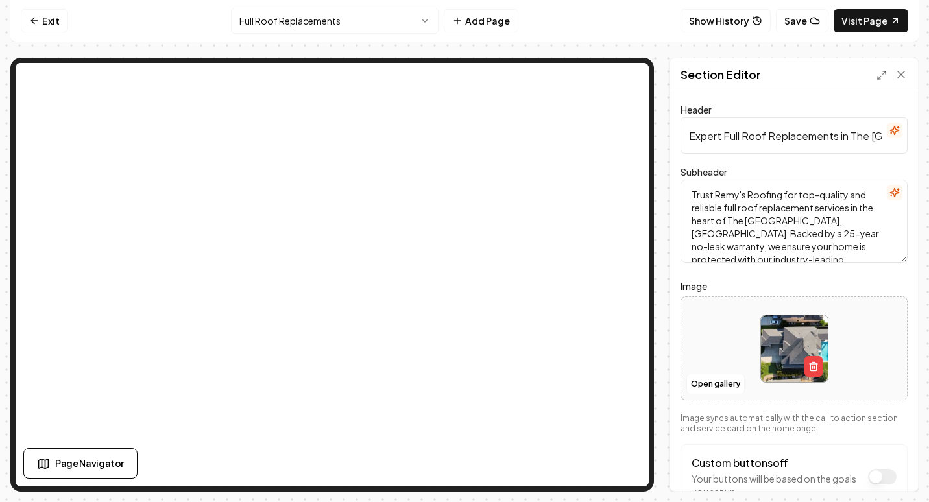
click at [317, 21] on html "Computer Required This feature is only available on a computer. Please switch t…" at bounding box center [464, 251] width 929 height 502
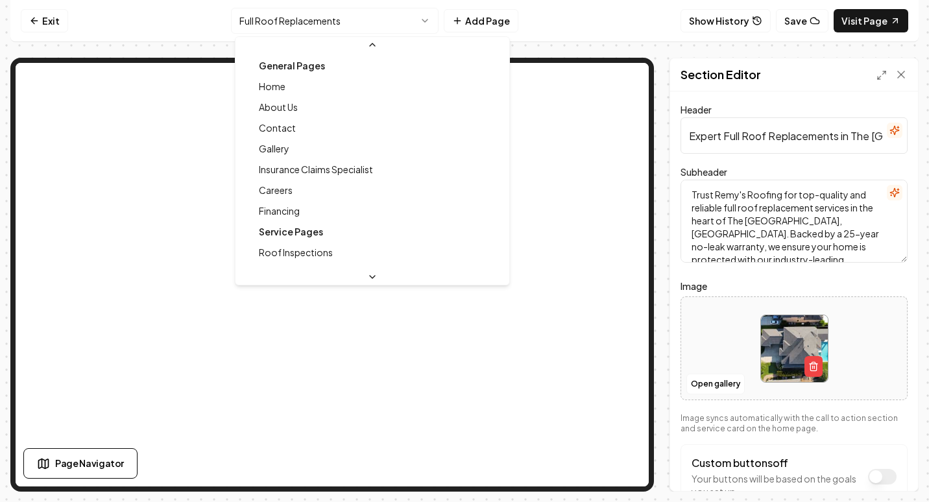
scroll to position [222, 0]
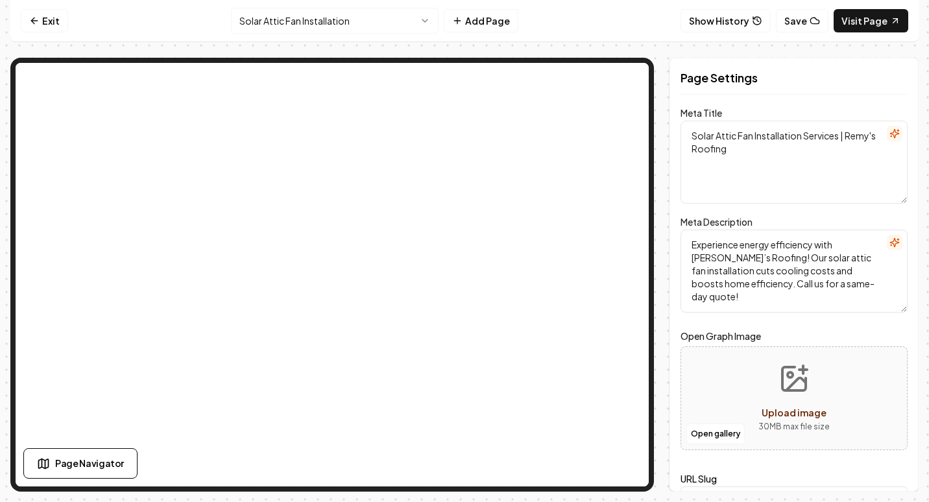
click at [410, 18] on html "Computer Required This feature is only available on a computer. Please switch t…" at bounding box center [464, 251] width 929 height 502
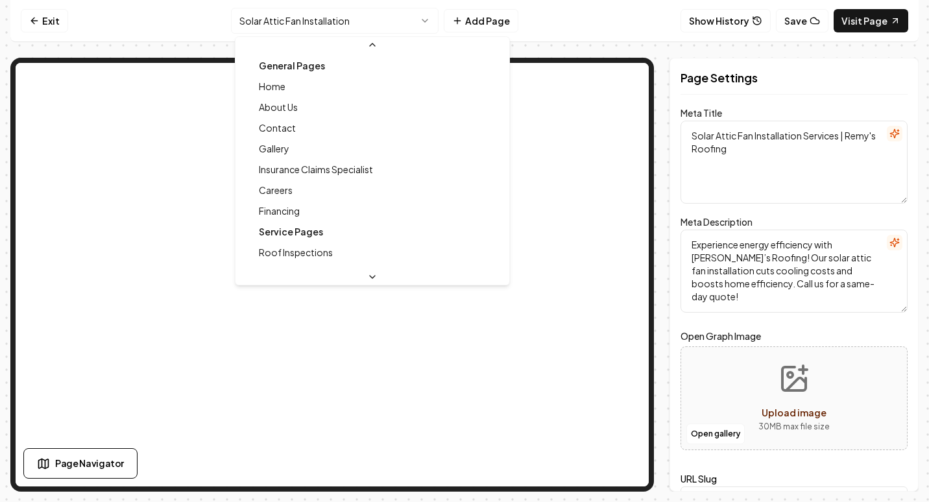
scroll to position [77, 0]
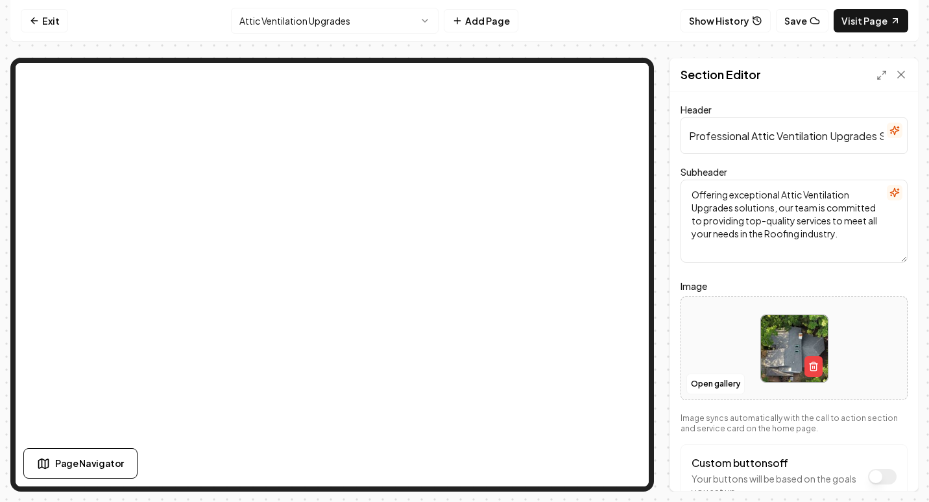
click at [708, 330] on div at bounding box center [794, 348] width 226 height 89
type input "**********"
click at [893, 474] on button "Save" at bounding box center [888, 468] width 38 height 23
click at [799, 26] on button "Save" at bounding box center [802, 20] width 53 height 23
click at [391, 25] on html "Computer Required This feature is only available on a computer. Please switch t…" at bounding box center [464, 251] width 929 height 502
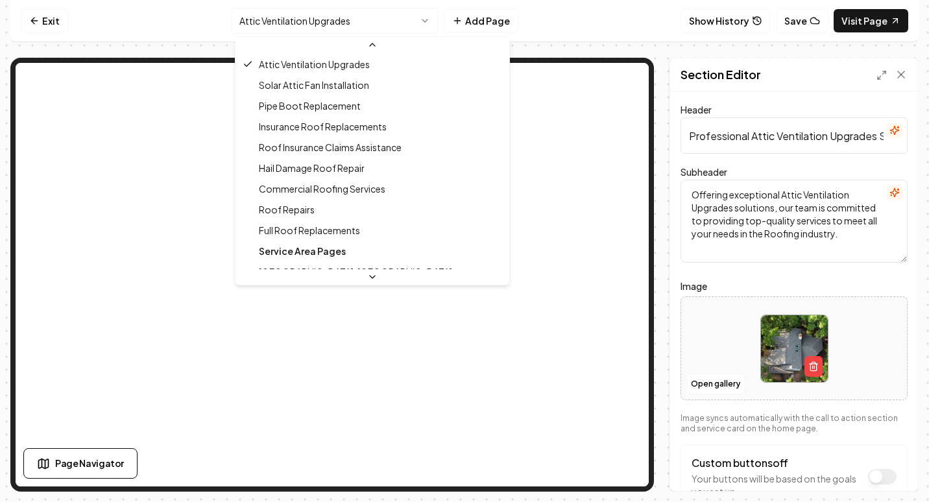
scroll to position [230, 0]
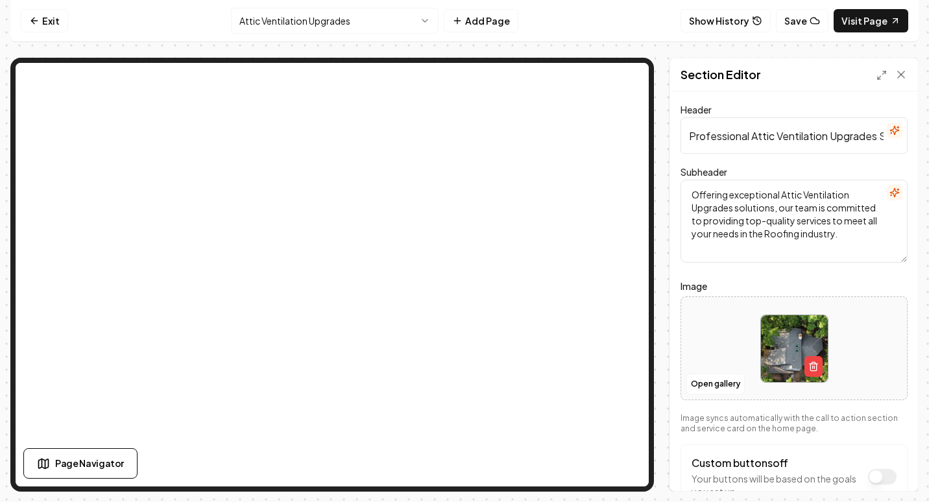
click at [402, 14] on html "Computer Required This feature is only available on a computer. Please switch t…" at bounding box center [464, 251] width 929 height 502
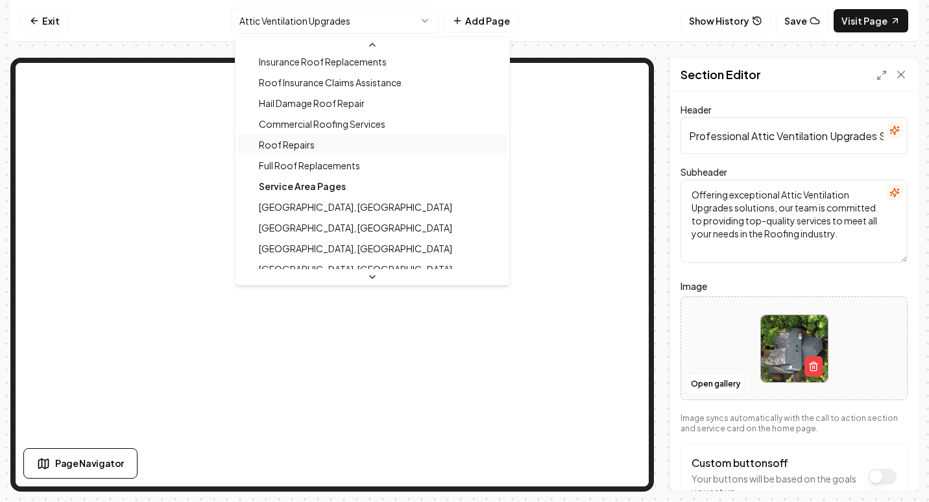
scroll to position [250, 0]
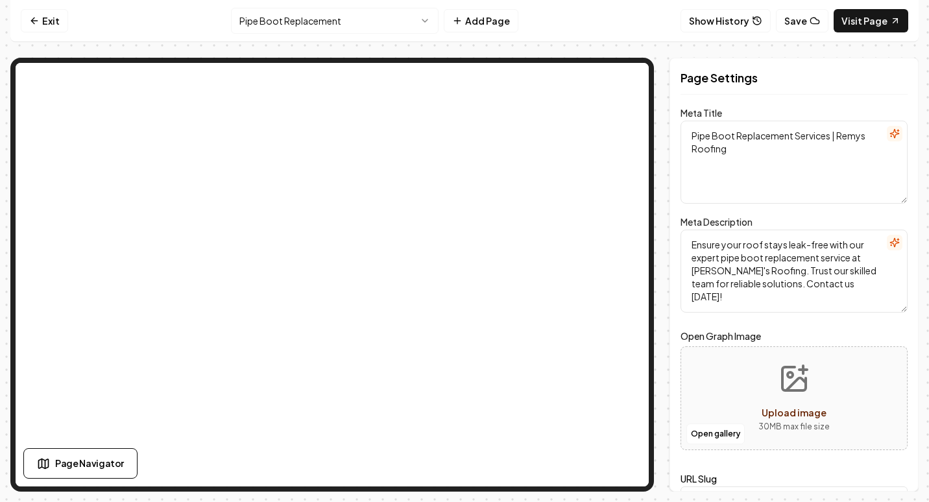
click at [732, 394] on div "Open gallery Upload image 30 MB max file size" at bounding box center [794, 398] width 227 height 104
type input "**********"
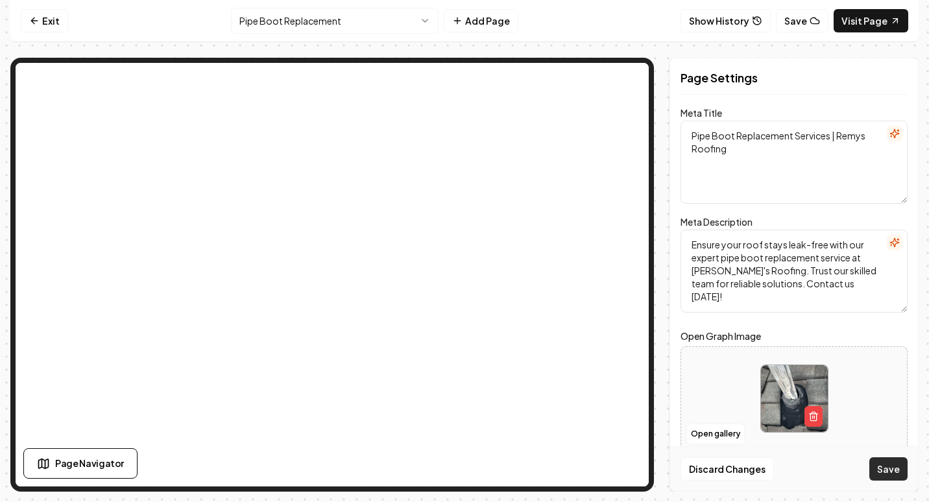
click at [895, 466] on button "Save" at bounding box center [888, 468] width 38 height 23
click at [811, 29] on button "Save" at bounding box center [802, 20] width 53 height 23
click at [383, 22] on html "Computer Required This feature is only available on a computer. Please switch t…" at bounding box center [464, 251] width 929 height 502
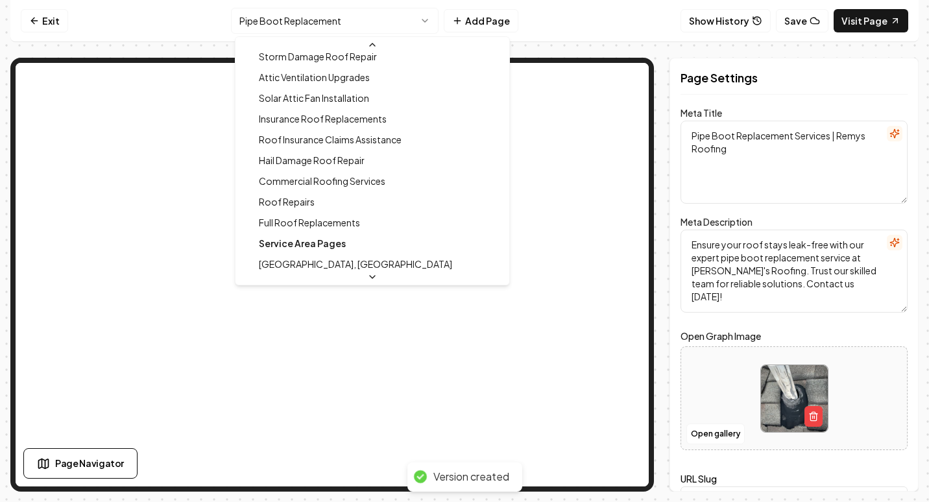
scroll to position [292, 0]
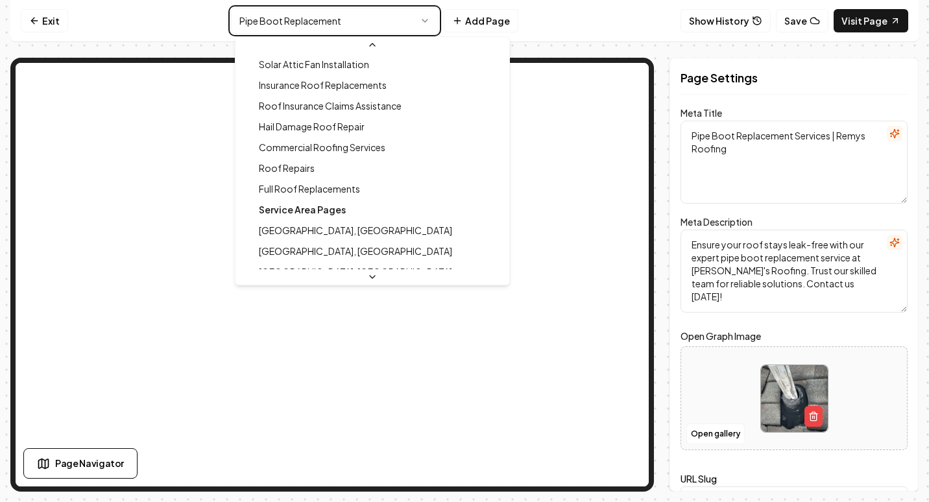
type textarea "Expert Roof Repairs in The Woodlands - Remy's Roofing"
type textarea "Secure your roof with fast, reliable repairs from Remy's Roofing. Our expert te…"
type input "roof-repairs"
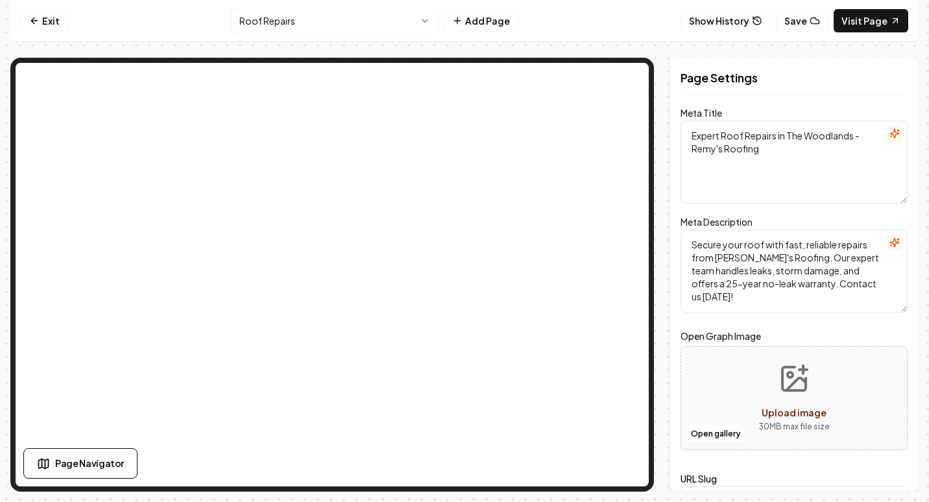
click at [736, 390] on div "Open gallery Upload image 30 MB max file size" at bounding box center [794, 398] width 227 height 104
type input "**********"
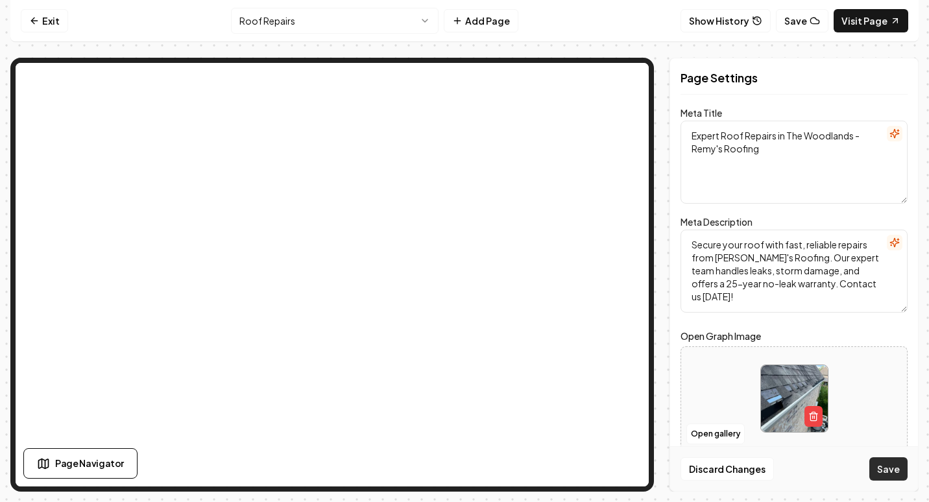
click at [882, 470] on button "Save" at bounding box center [888, 468] width 38 height 23
click at [799, 16] on button "Save" at bounding box center [802, 20] width 53 height 23
click at [410, 18] on html "Computer Required This feature is only available on a computer. Please switch t…" at bounding box center [464, 251] width 929 height 502
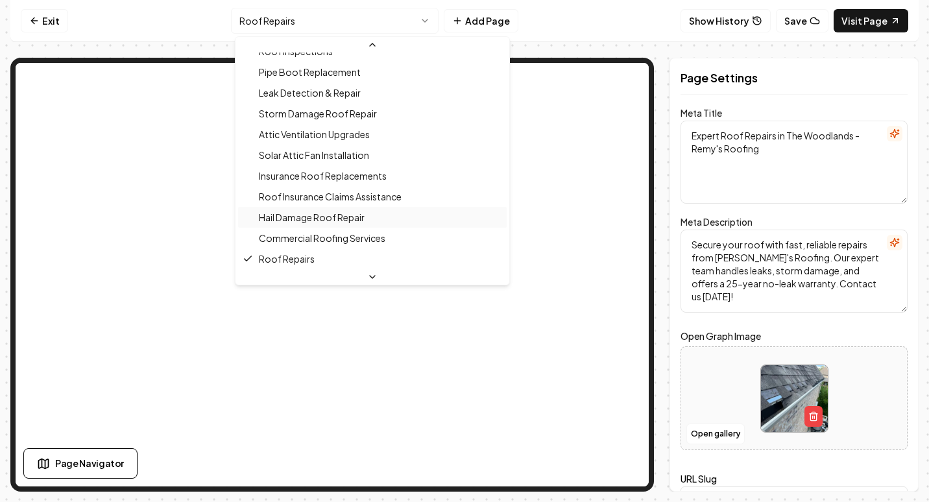
scroll to position [136, 0]
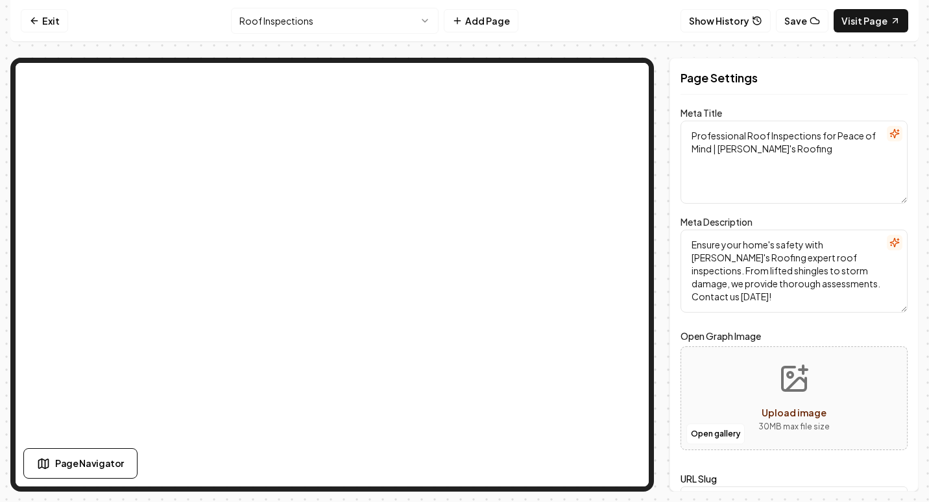
click at [735, 392] on div "Open gallery Upload image 30 MB max file size" at bounding box center [794, 398] width 227 height 104
type input "**********"
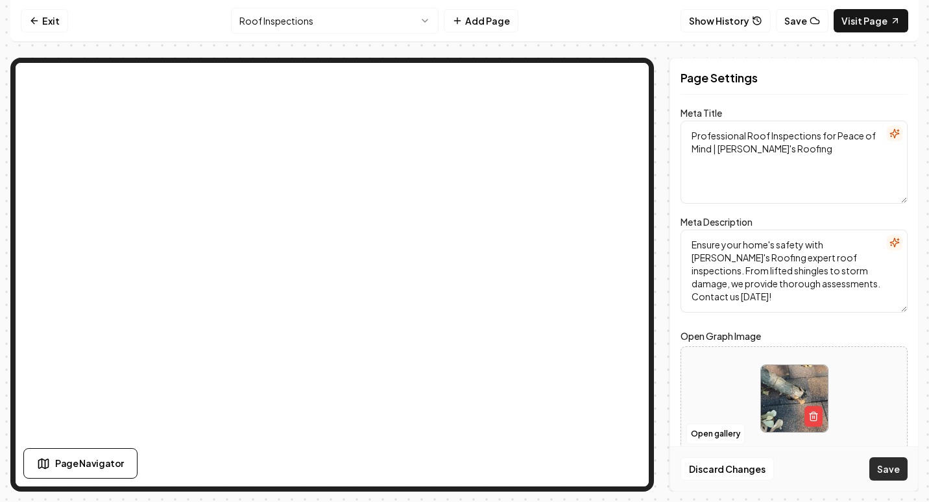
click at [886, 473] on button "Save" at bounding box center [888, 468] width 38 height 23
click at [804, 15] on button "Save" at bounding box center [802, 20] width 53 height 23
